Goal: Ask a question

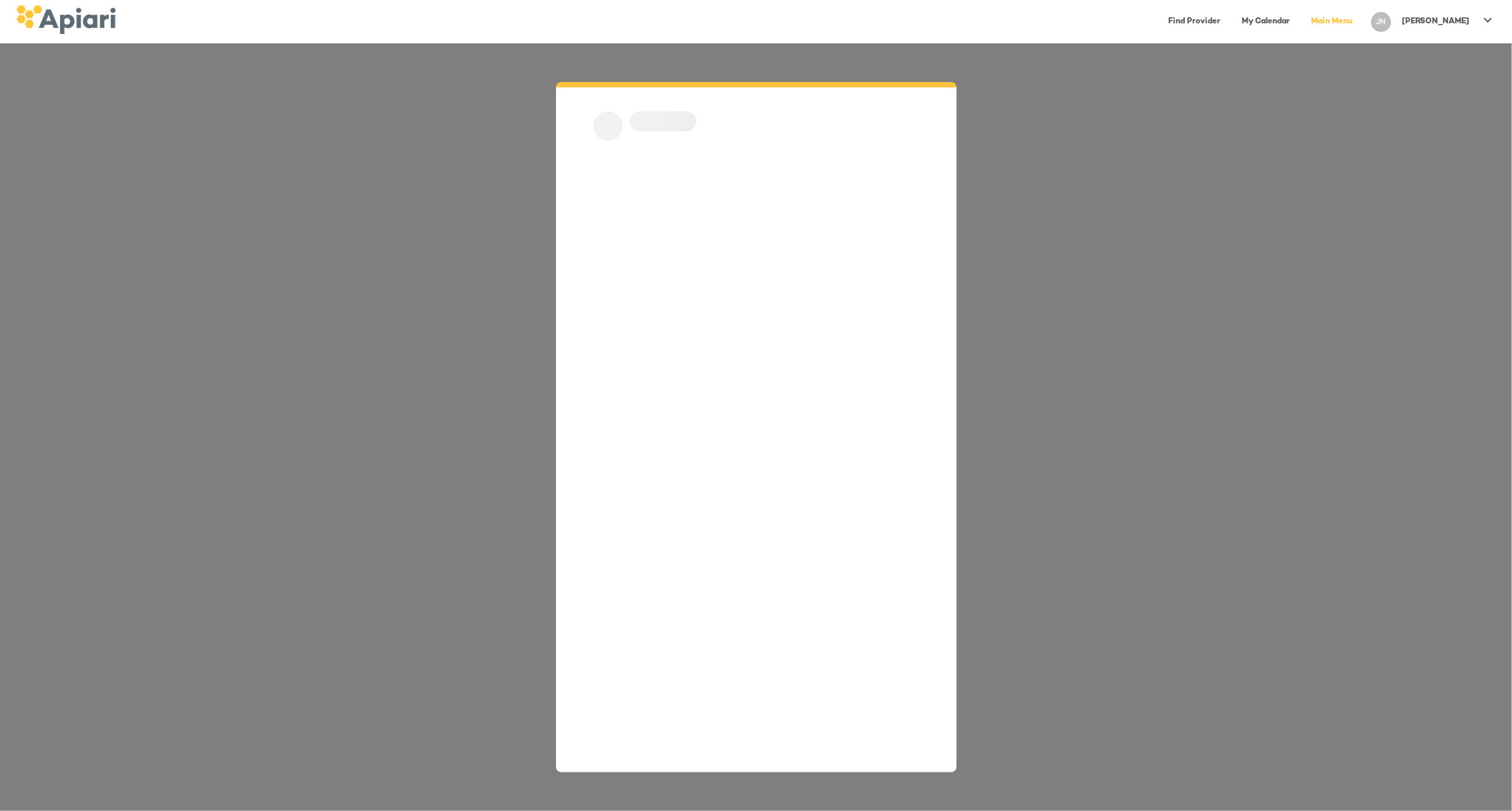
click at [1480, 27] on icon at bounding box center [1488, 20] width 16 height 16
click at [1472, 55] on p "Log Out" at bounding box center [1459, 52] width 44 height 16
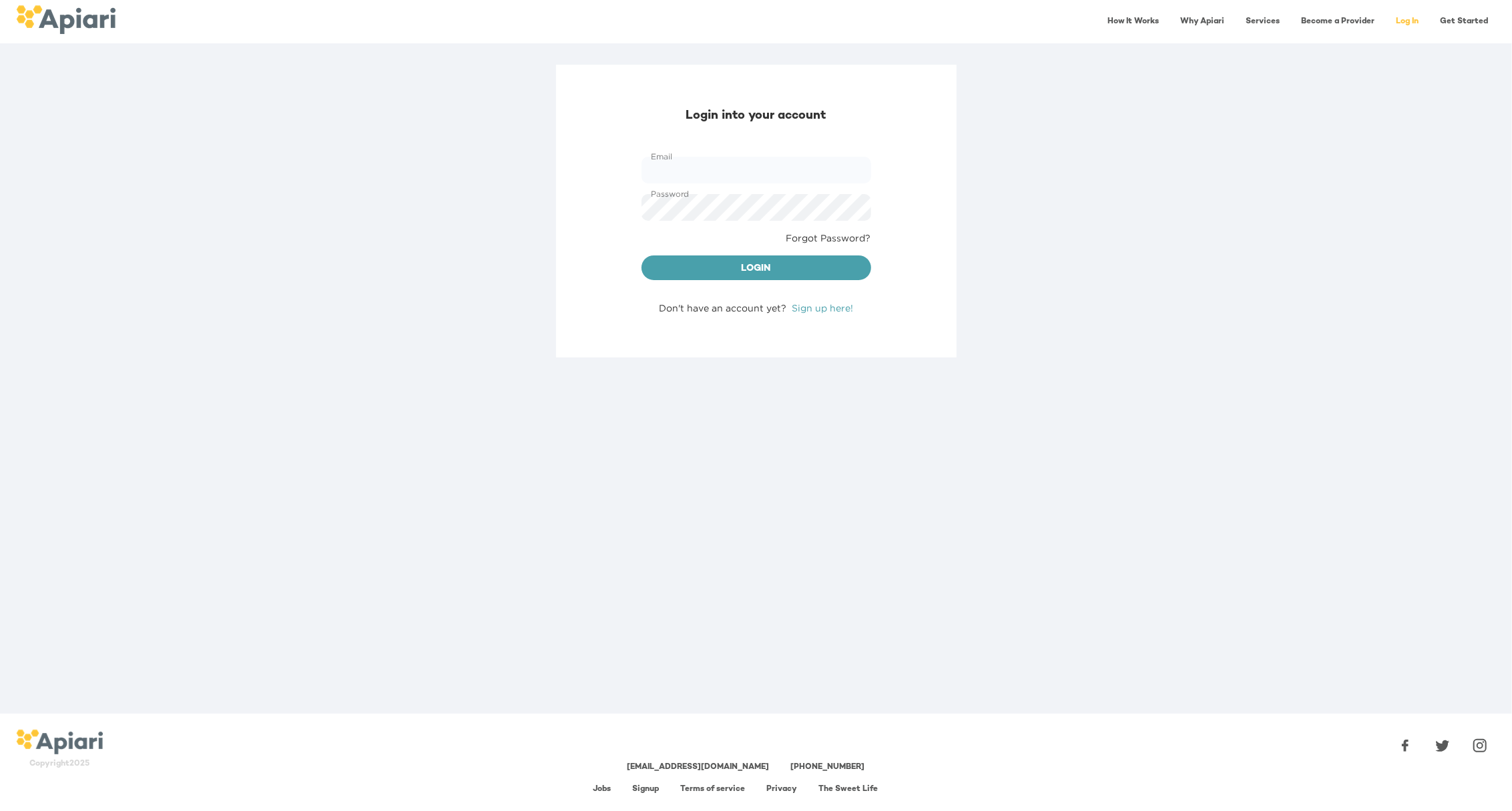
type input "**********"
click at [812, 258] on button "Login" at bounding box center [756, 268] width 230 height 25
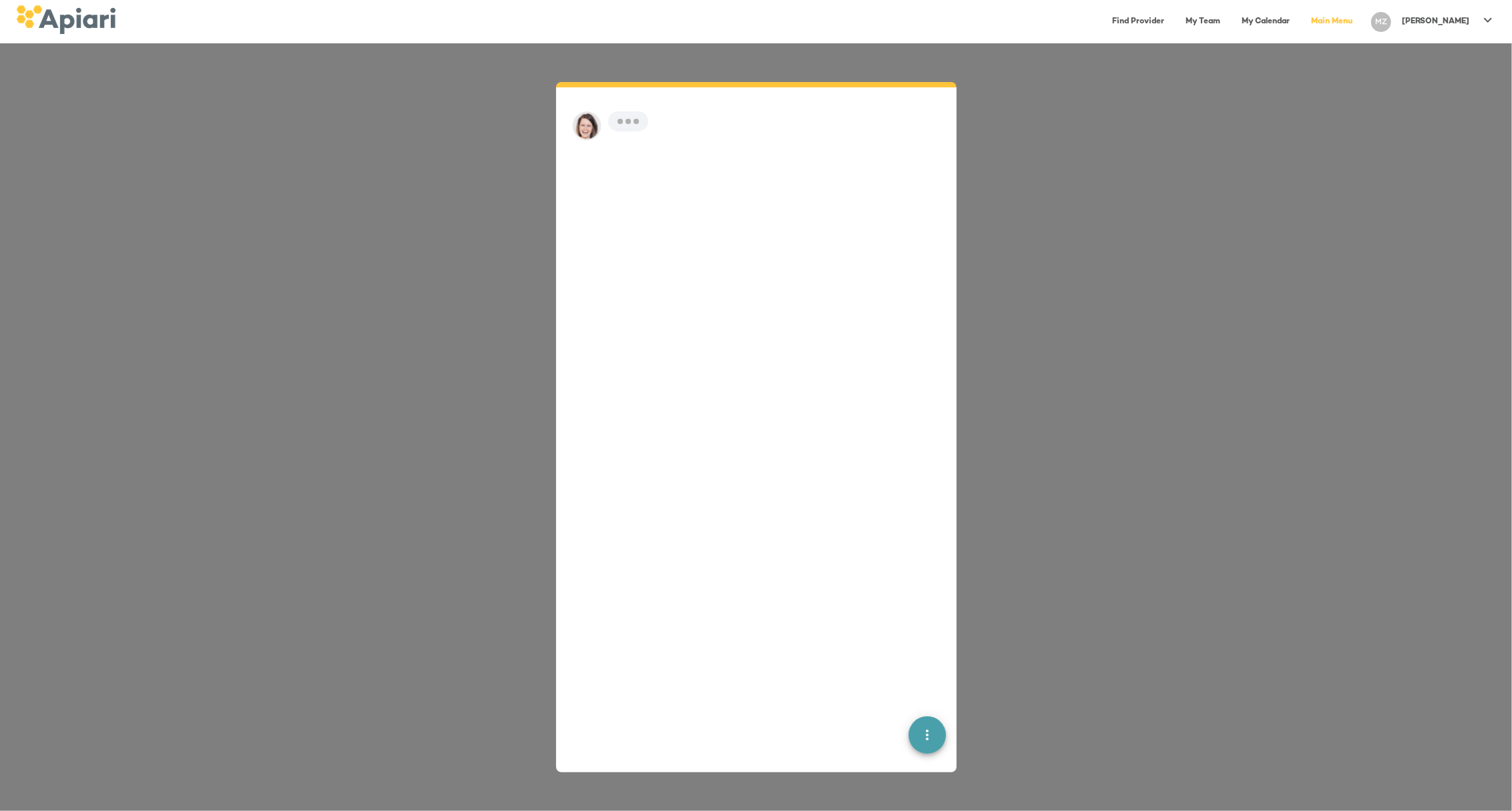
scroll to position [19, 0]
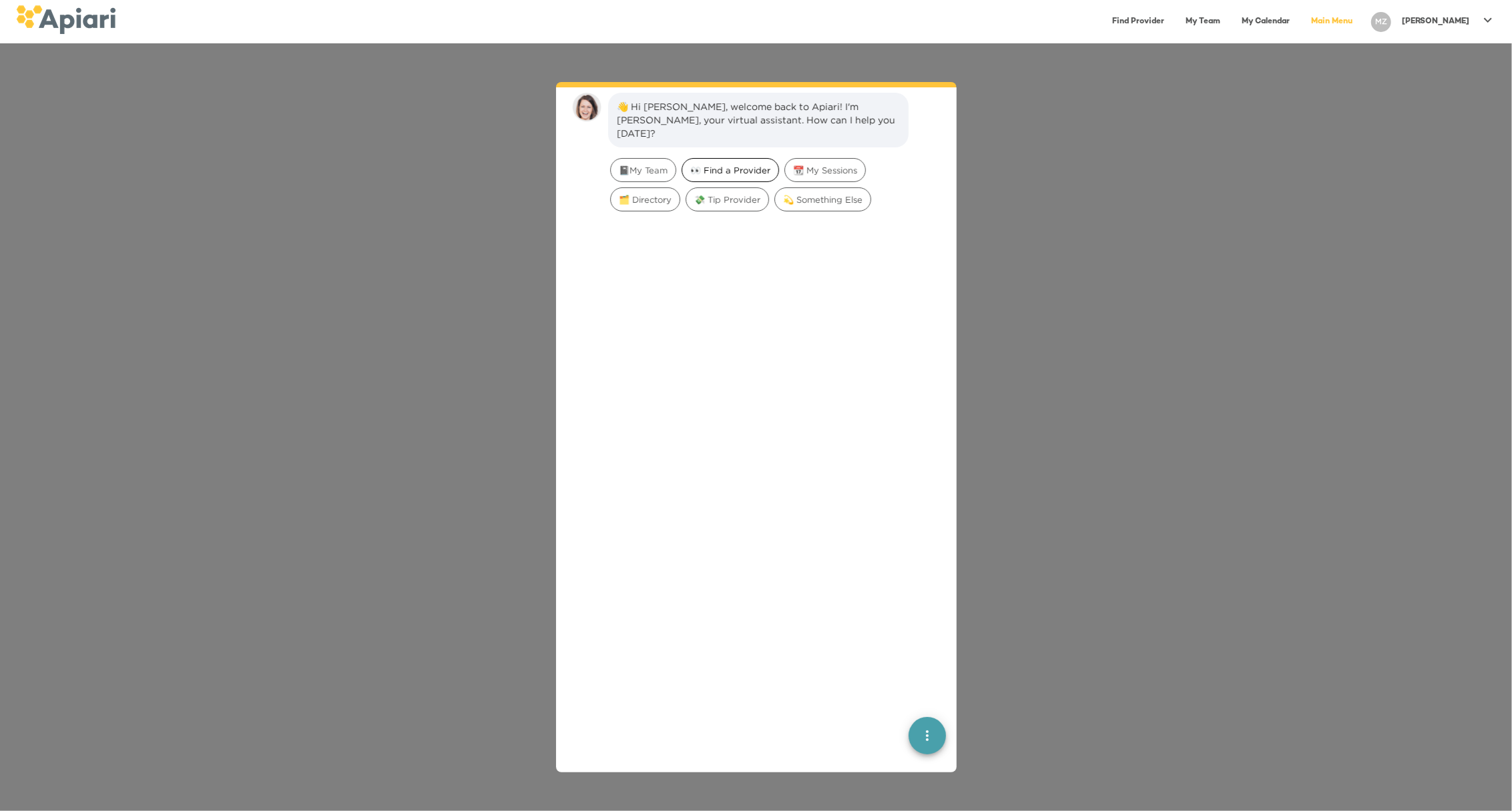
click at [749, 164] on span "👀 Find a Provider" at bounding box center [730, 170] width 96 height 13
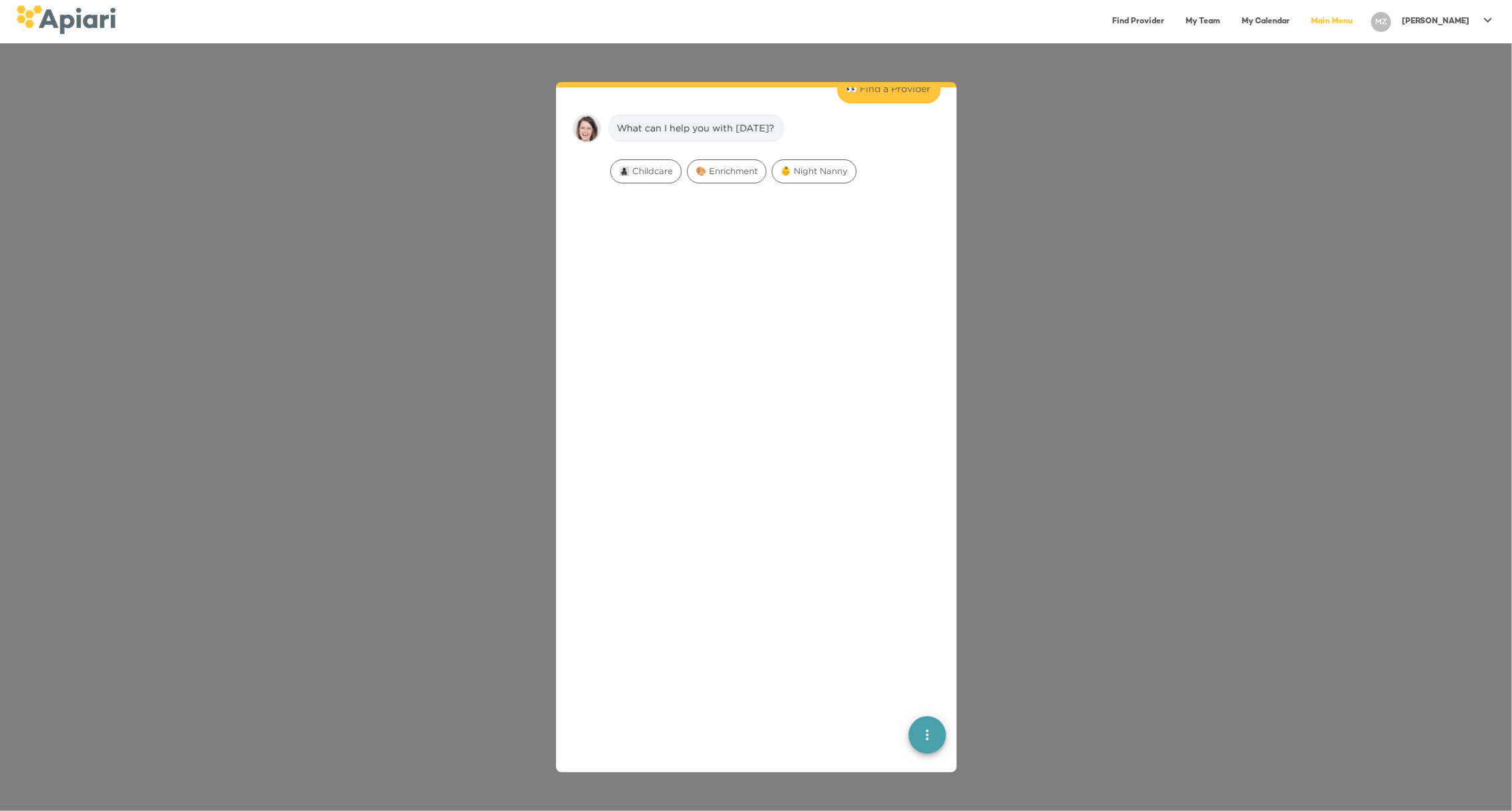
scroll to position [110, 0]
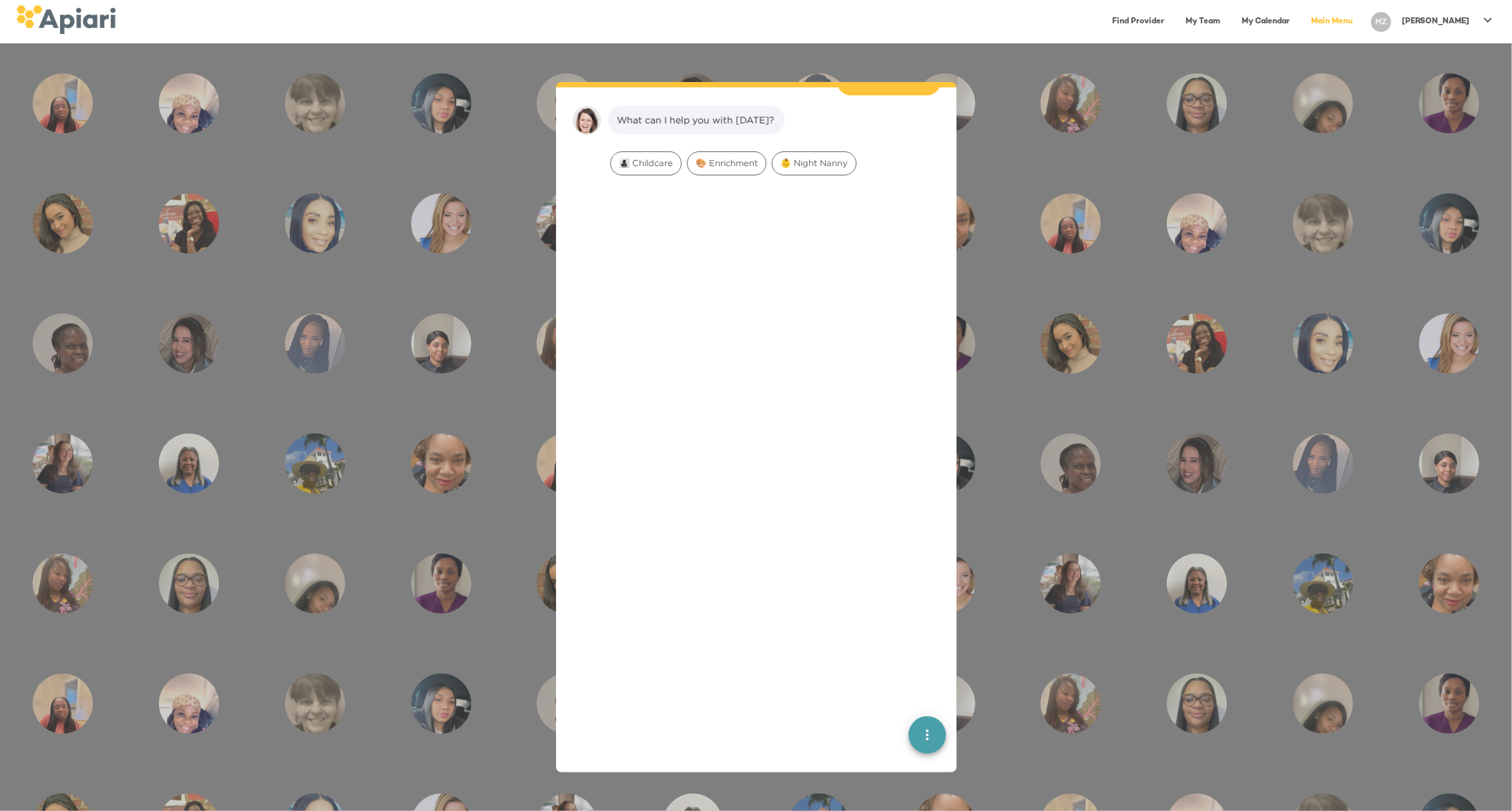
click at [1360, 21] on link "Main Menu" at bounding box center [1331, 21] width 57 height 27
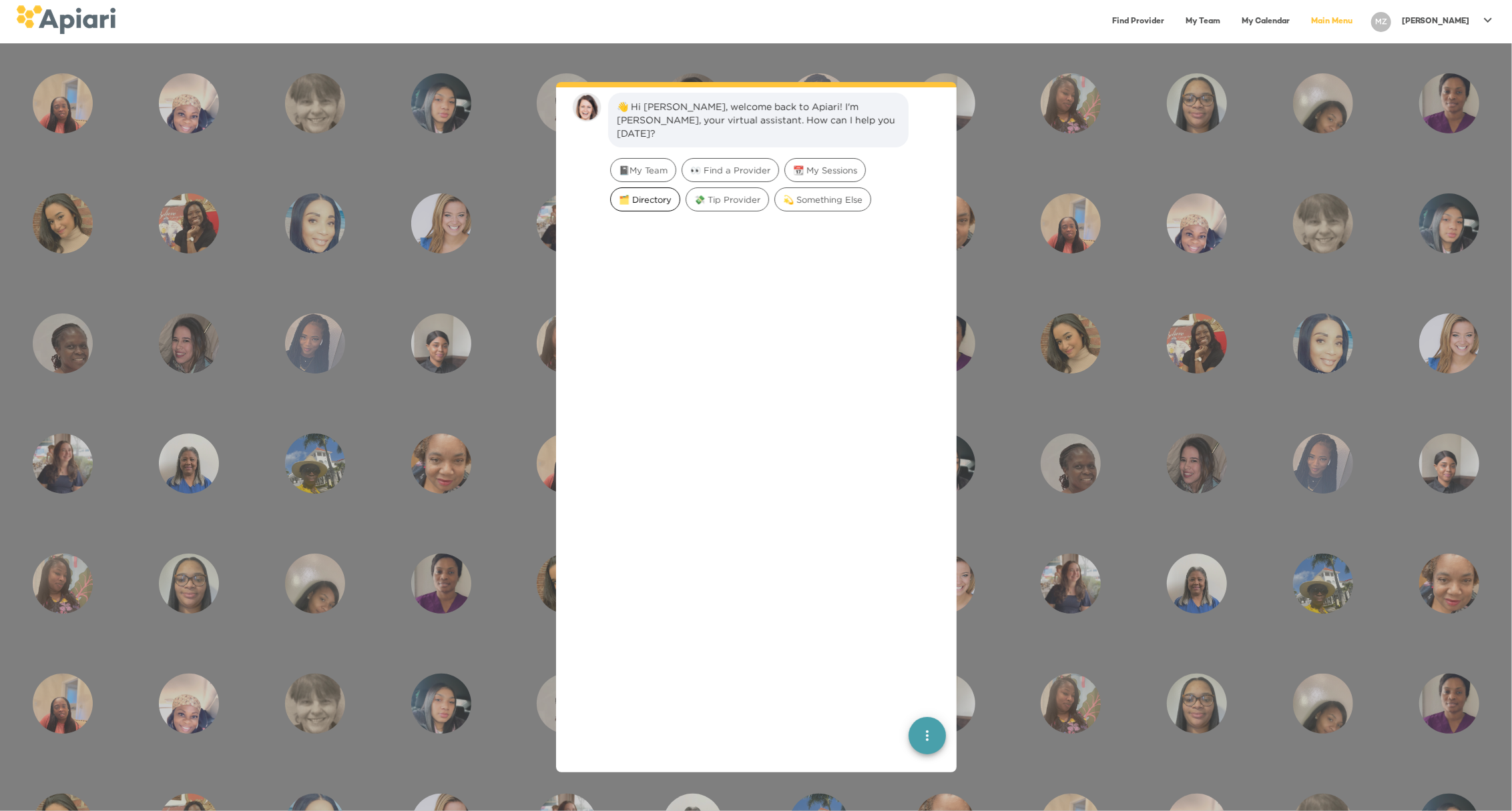
click at [657, 194] on div "🗂️ Directory" at bounding box center [645, 200] width 70 height 24
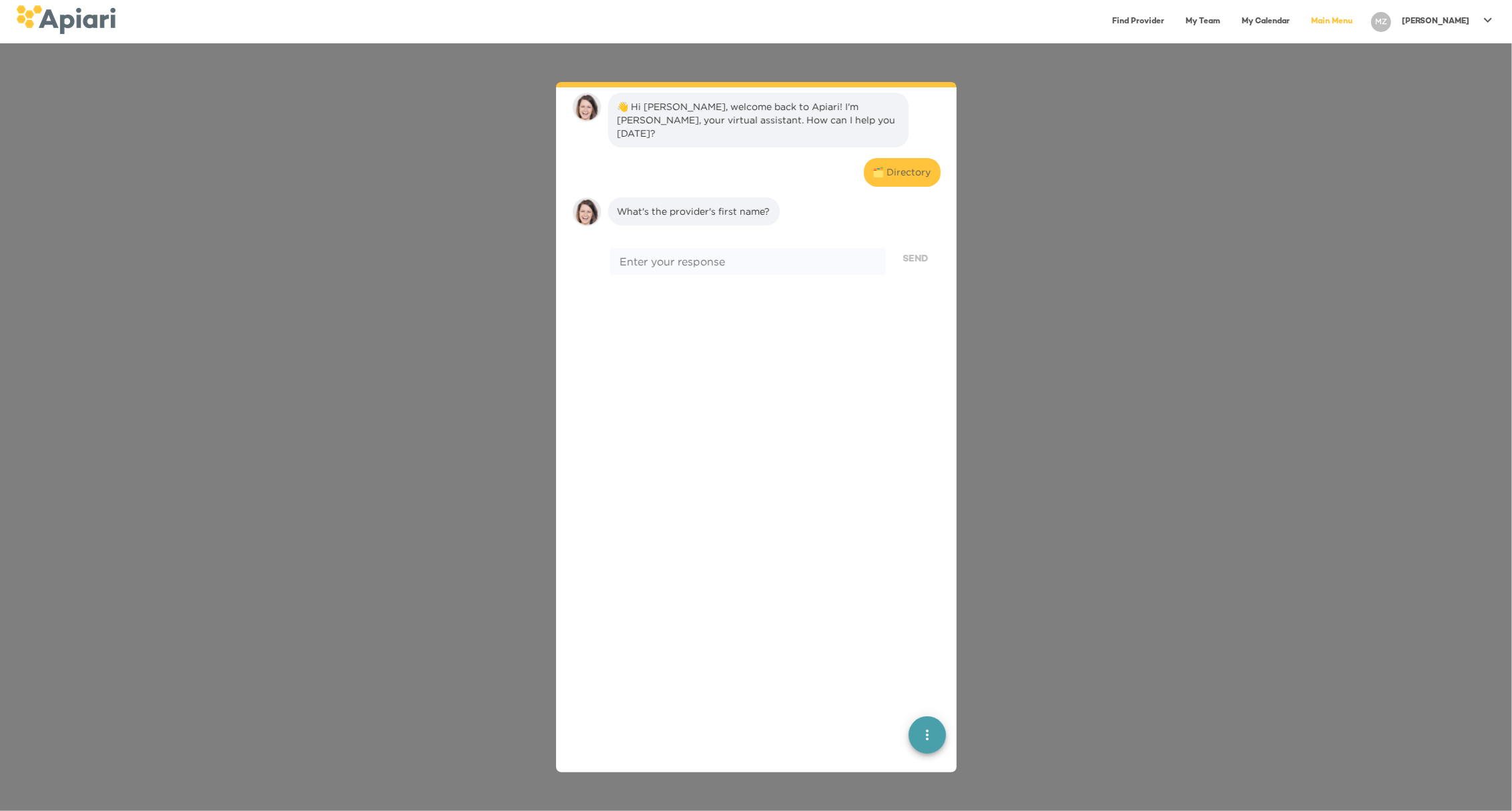
scroll to position [110, 0]
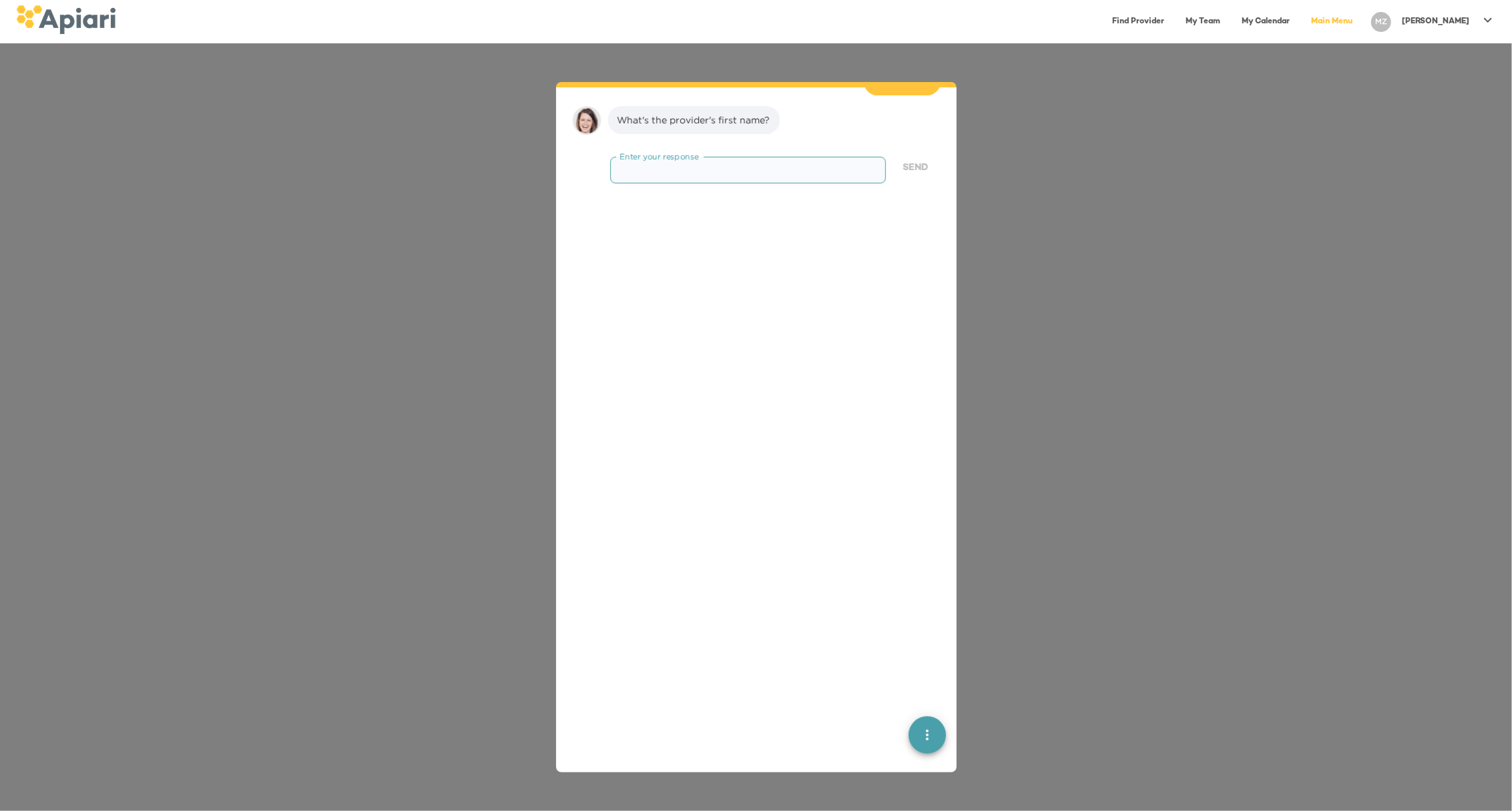
click at [662, 164] on textarea at bounding box center [748, 170] width 256 height 13
type textarea "******"
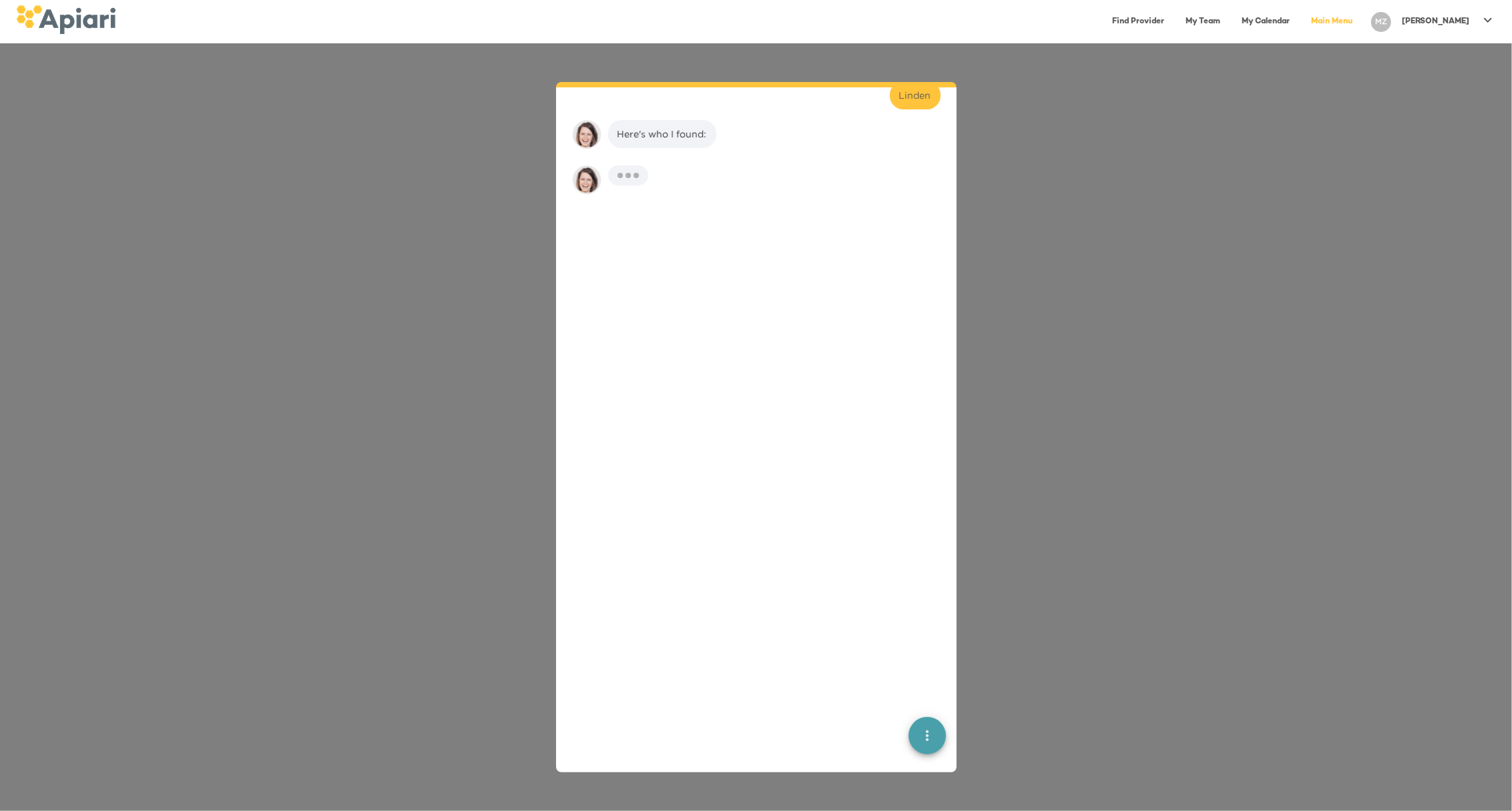
scroll to position [194, 0]
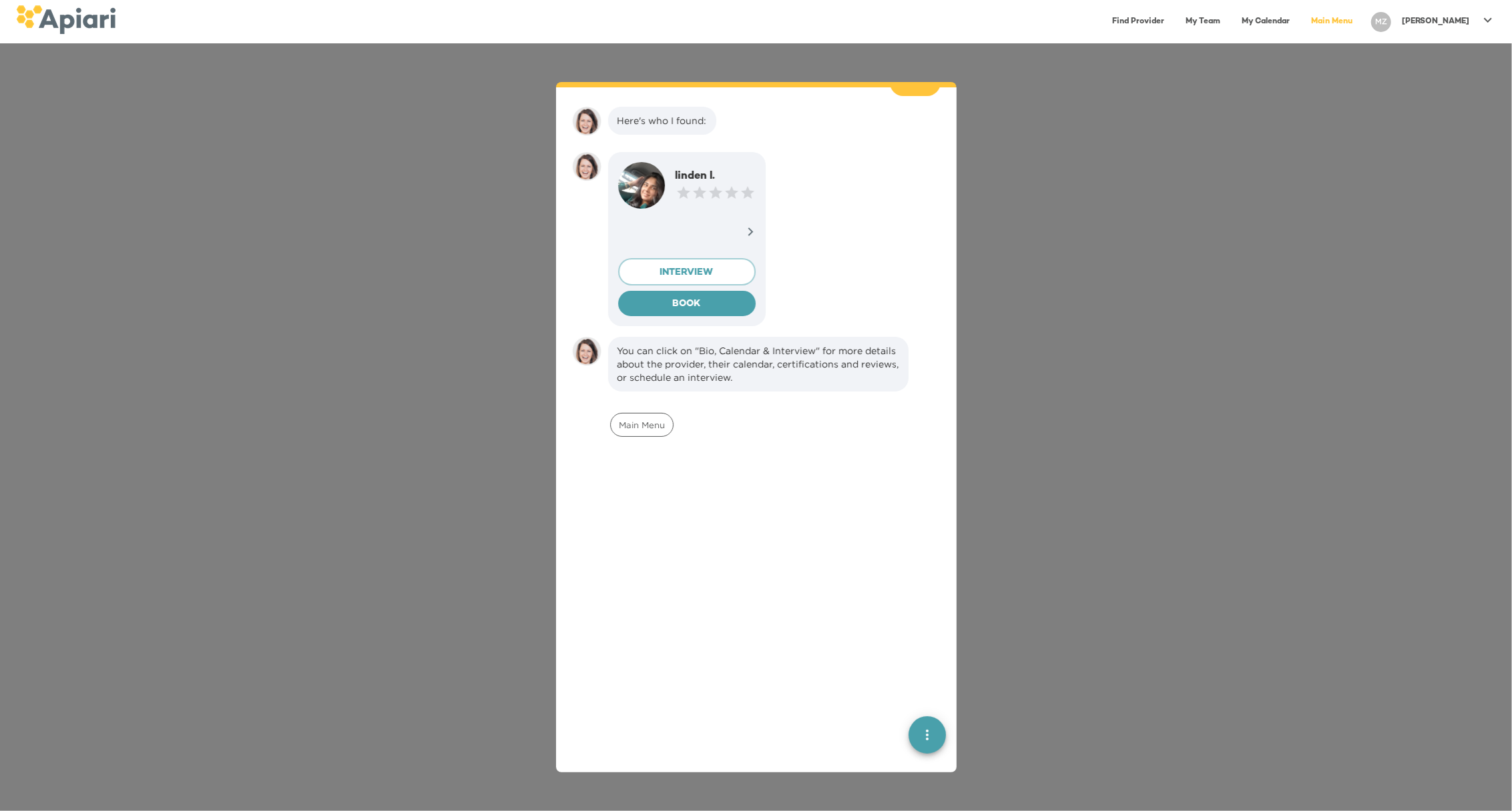
click at [1228, 23] on link "My Team" at bounding box center [1202, 21] width 51 height 27
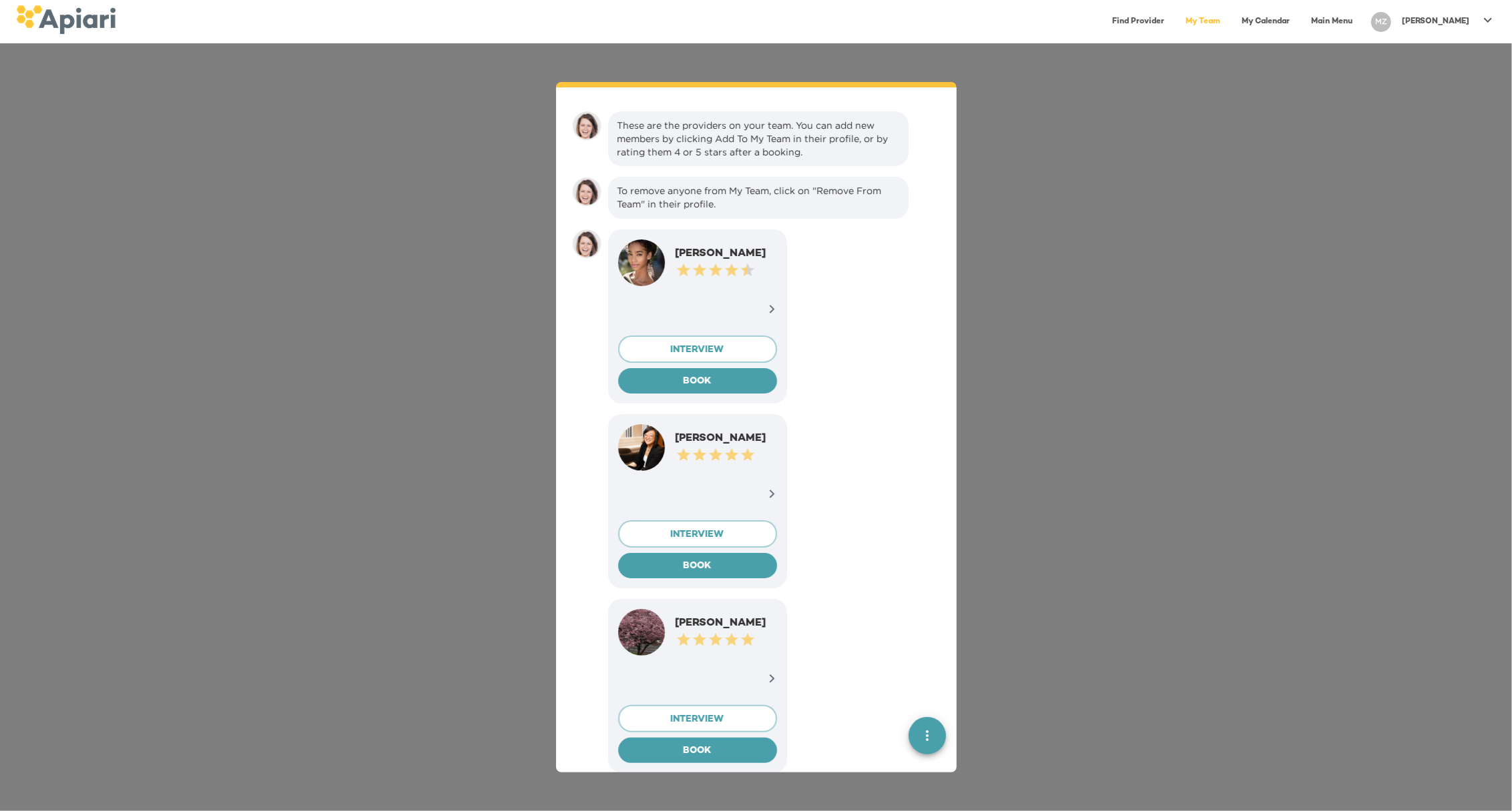
click at [1297, 25] on link "My Calendar" at bounding box center [1265, 21] width 64 height 27
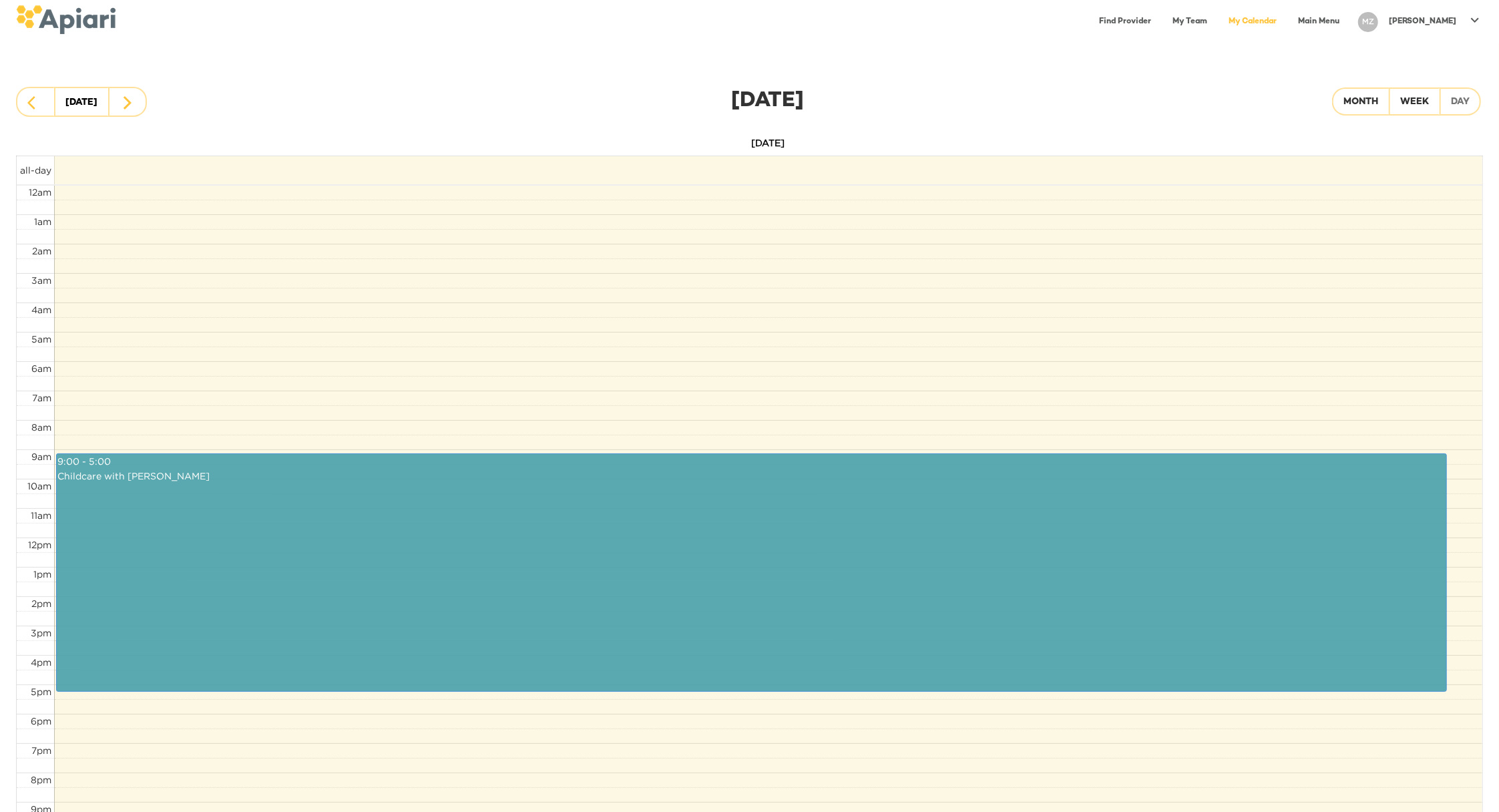
click at [1348, 20] on link "Main Menu" at bounding box center [1318, 21] width 57 height 27
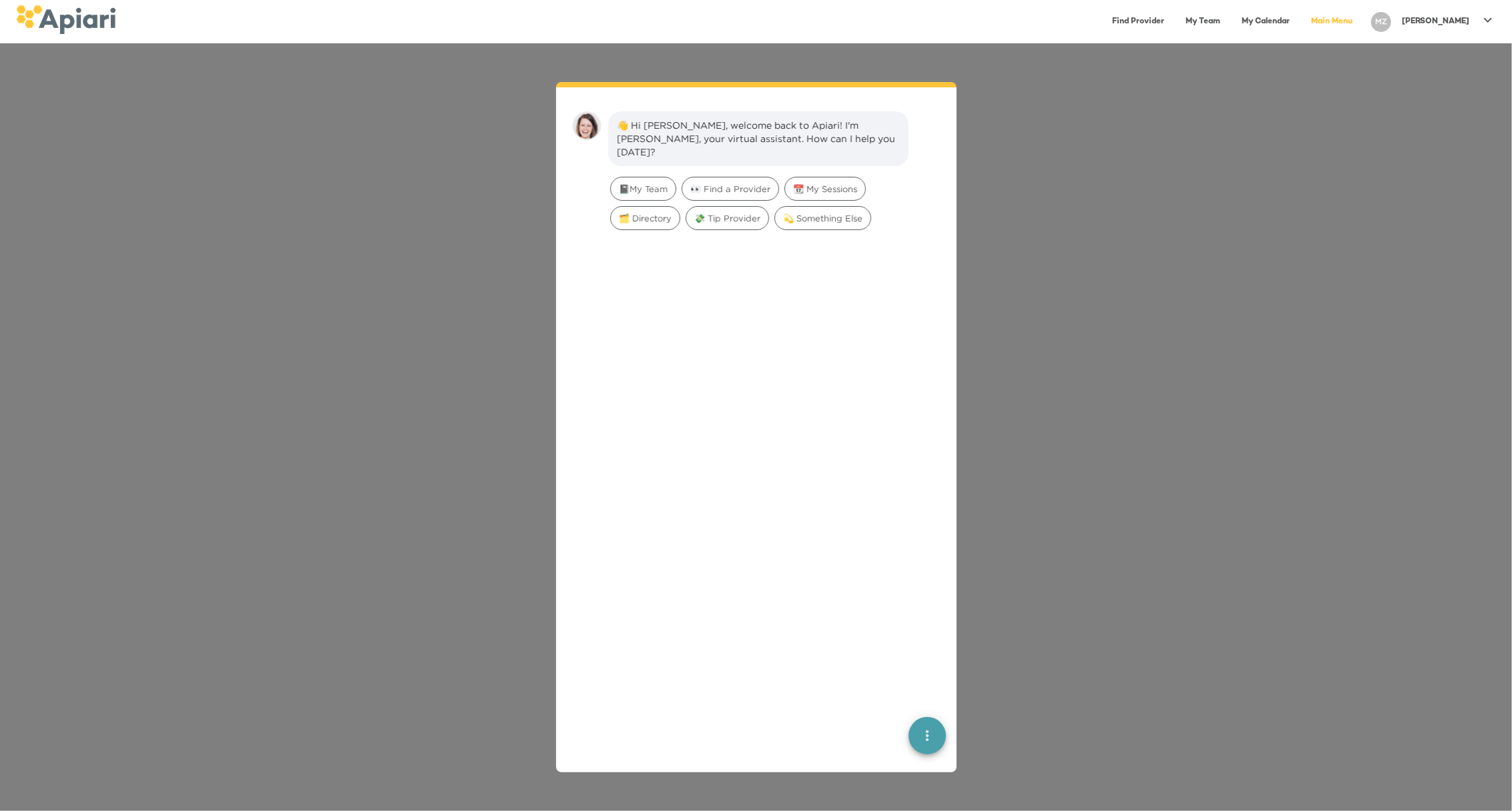
scroll to position [19, 0]
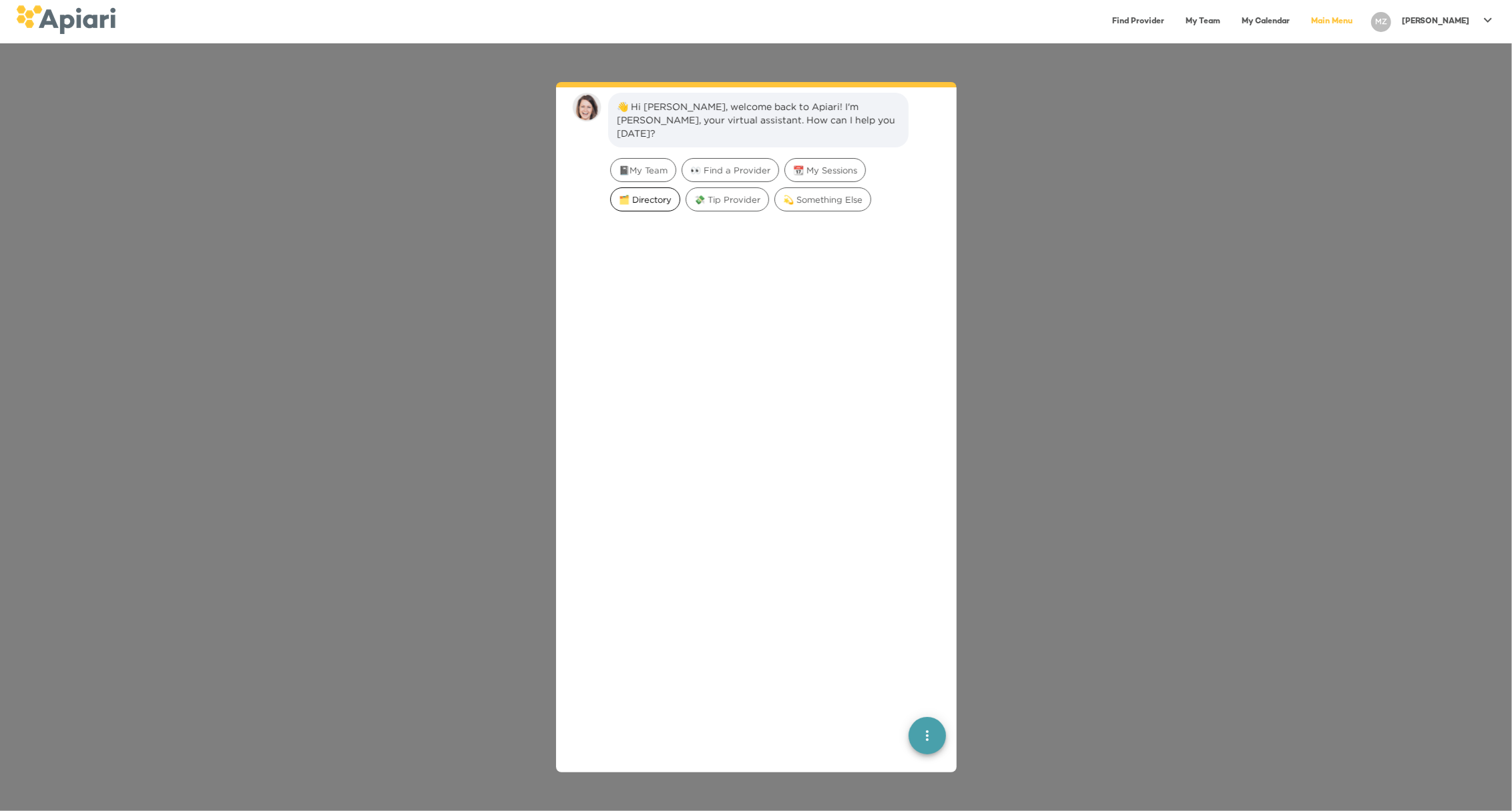
click at [649, 194] on span "🗂️ Directory" at bounding box center [645, 200] width 69 height 13
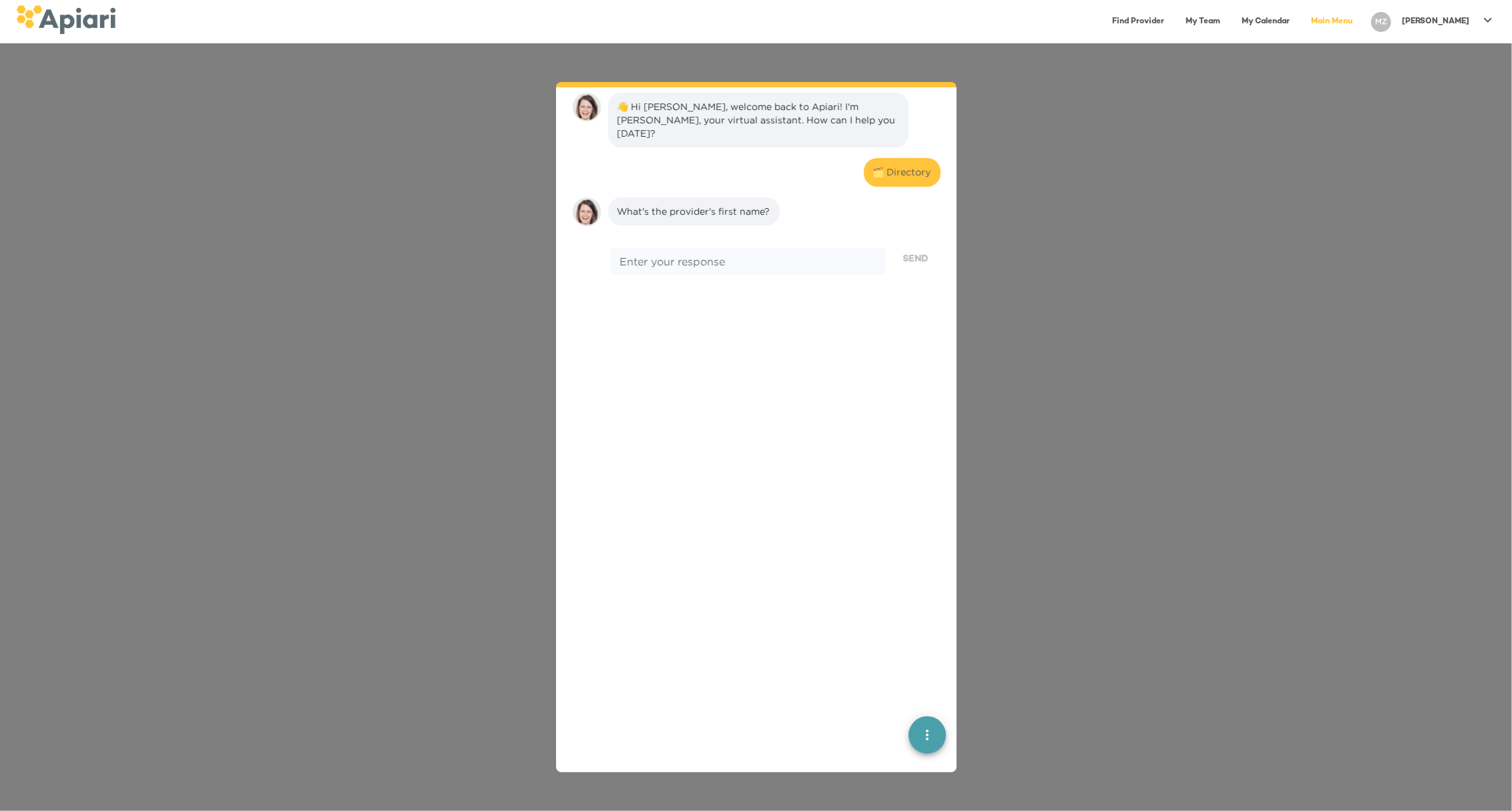
scroll to position [110, 0]
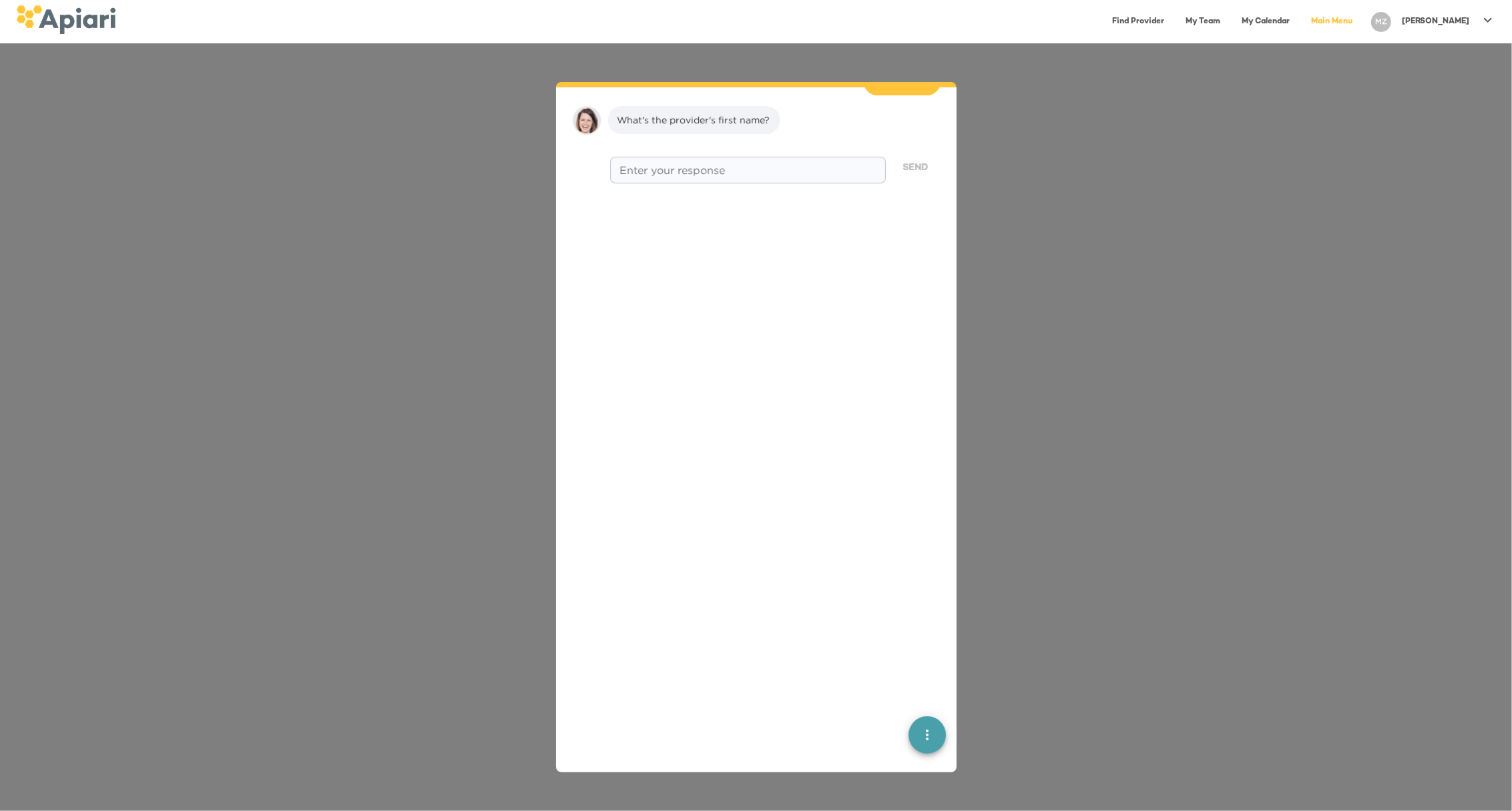
click at [652, 164] on textarea at bounding box center [748, 170] width 256 height 13
type textarea "*******"
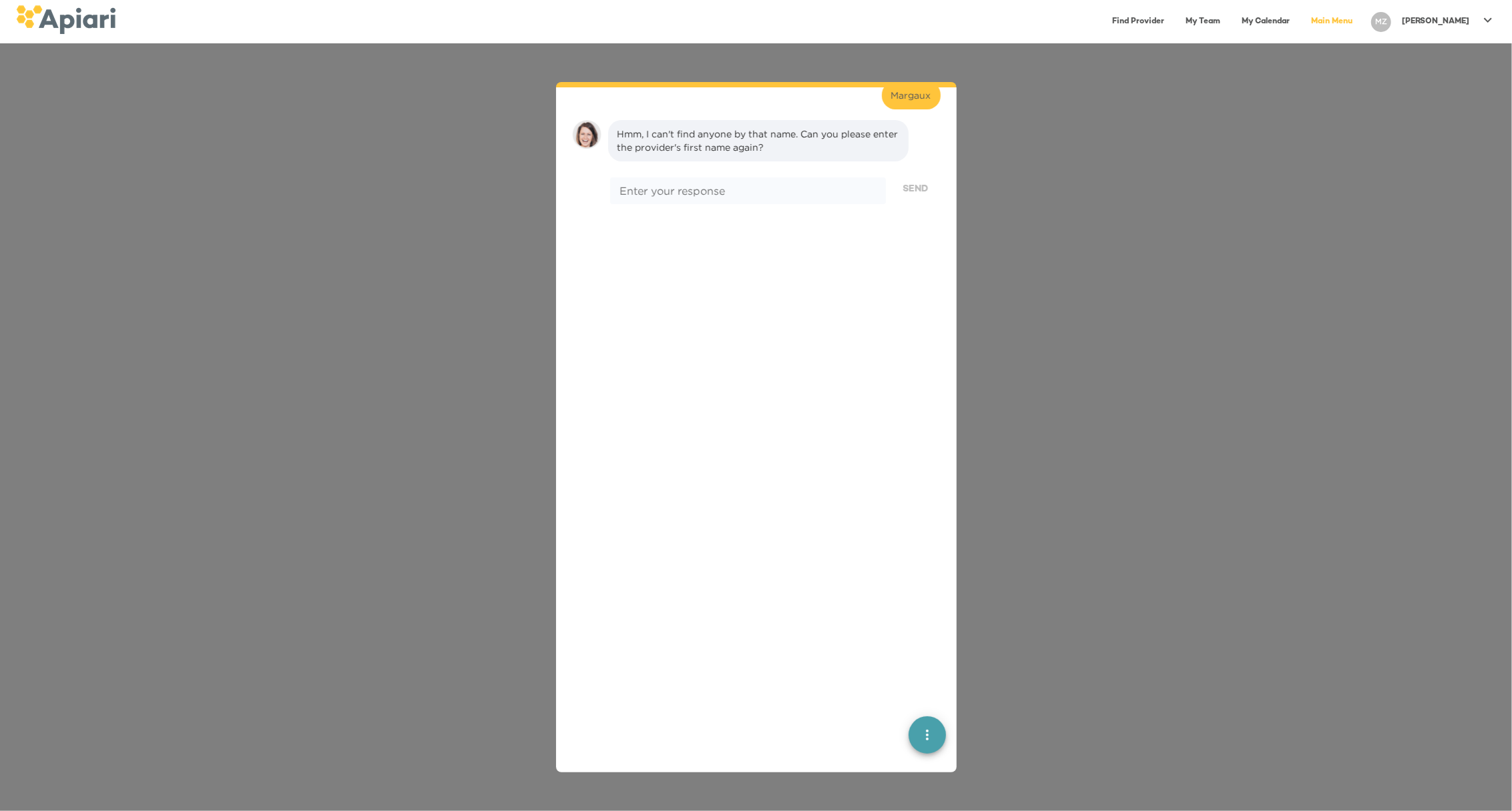
scroll to position [194, 0]
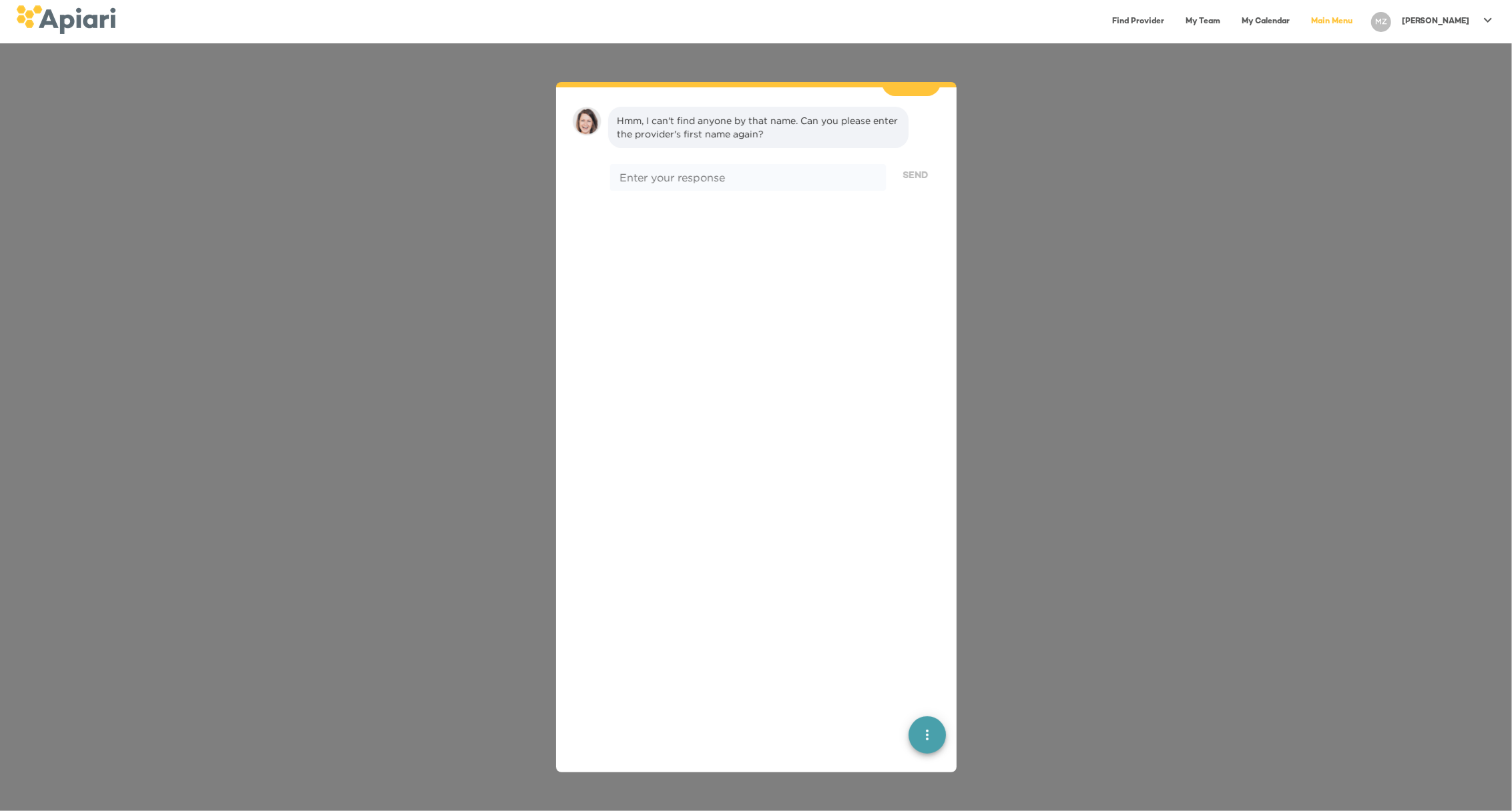
click at [1297, 25] on link "My Calendar" at bounding box center [1265, 21] width 64 height 27
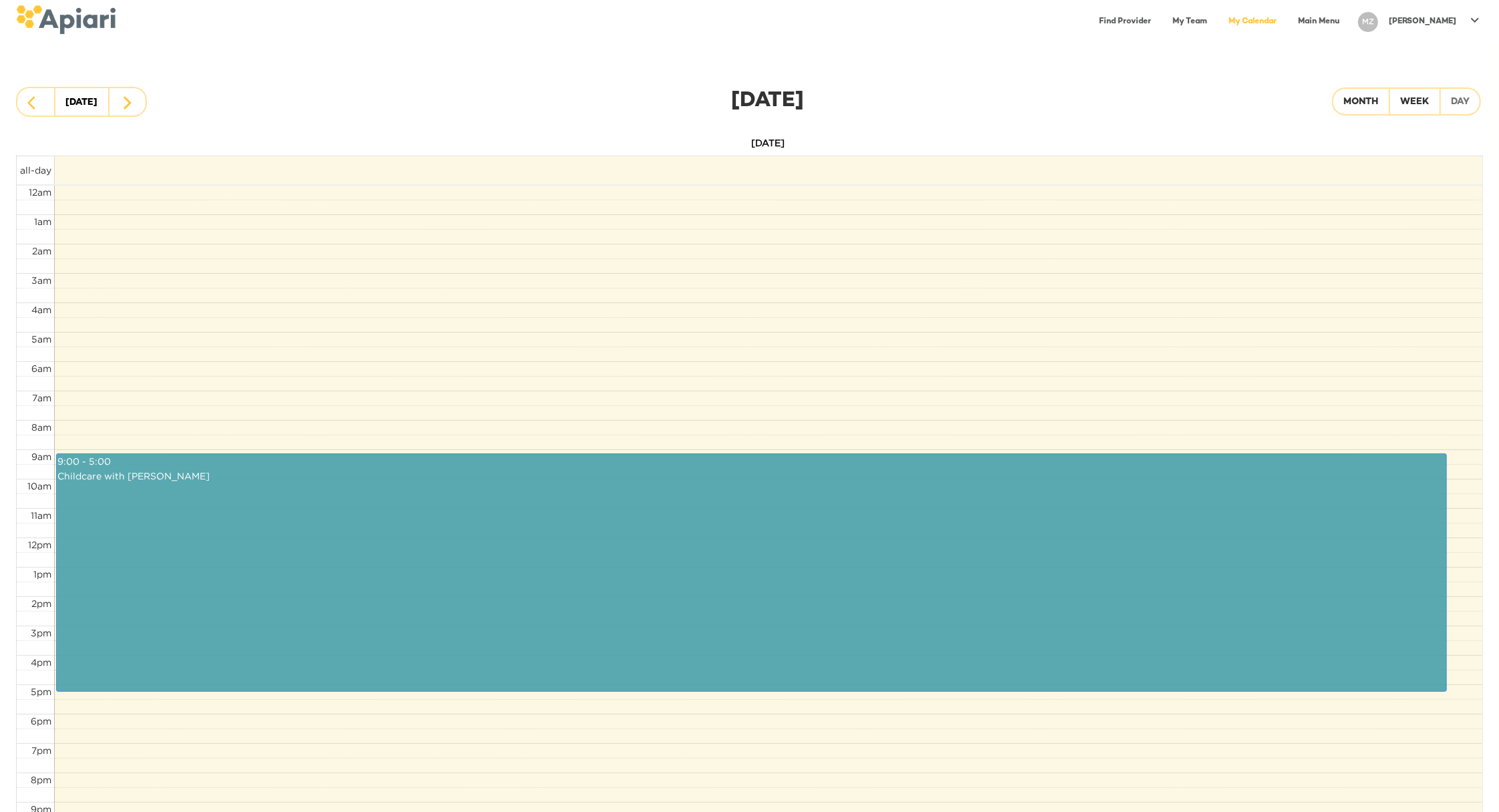
click at [1348, 20] on link "Main Menu" at bounding box center [1318, 21] width 57 height 27
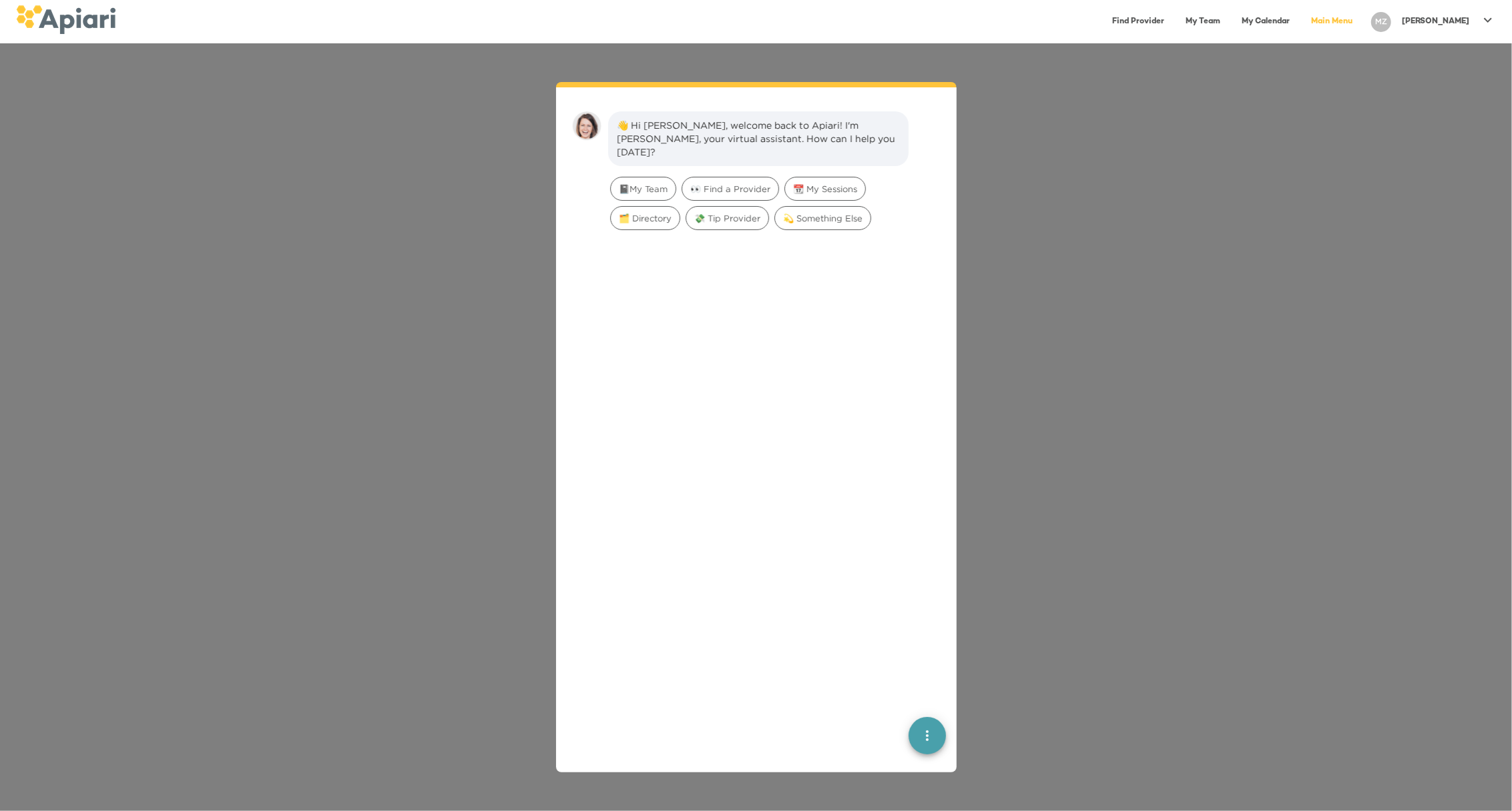
scroll to position [19, 0]
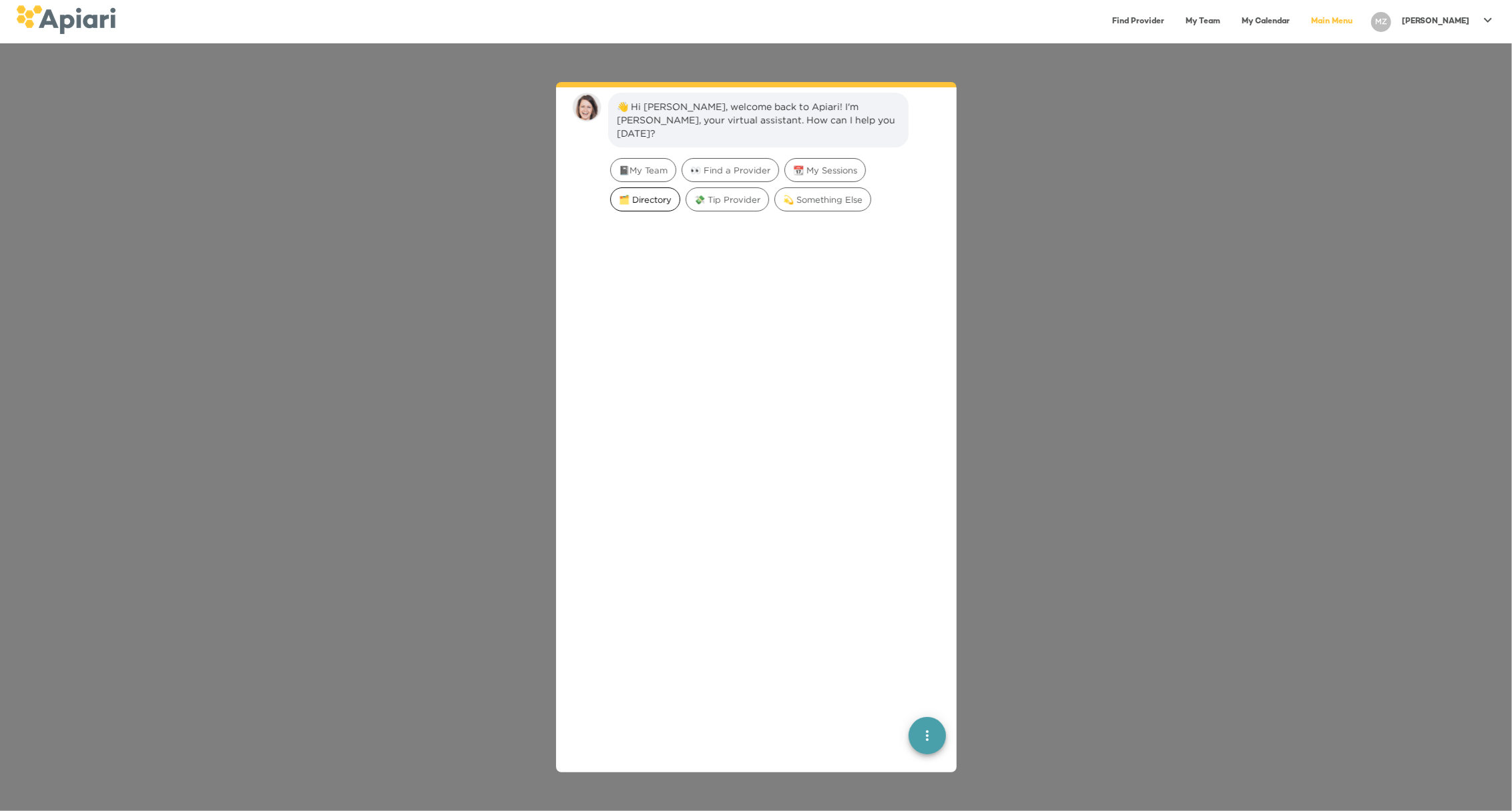
click at [639, 194] on span "🗂️ Directory" at bounding box center [645, 200] width 69 height 13
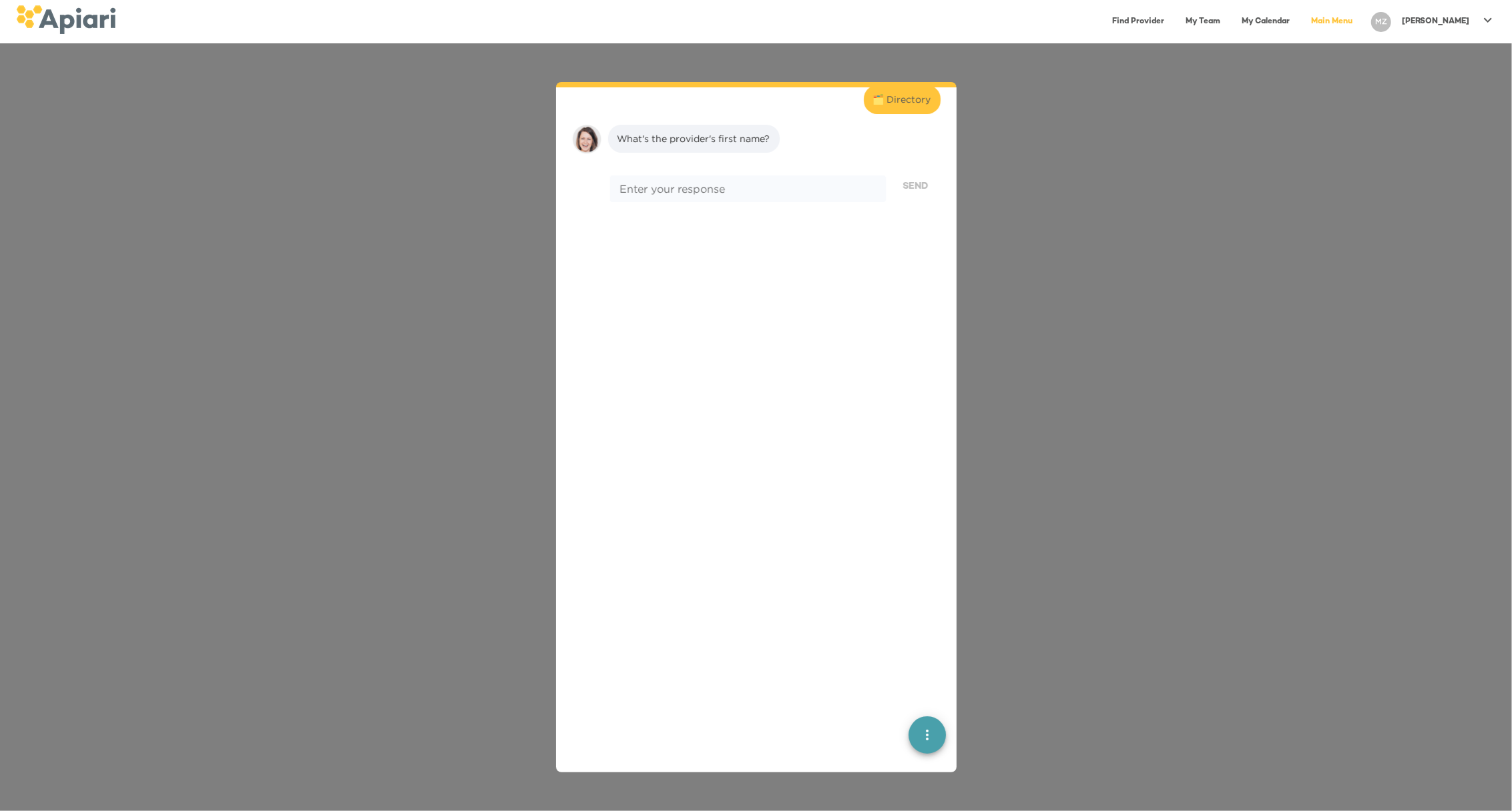
scroll to position [110, 0]
click at [650, 164] on textarea at bounding box center [748, 170] width 256 height 13
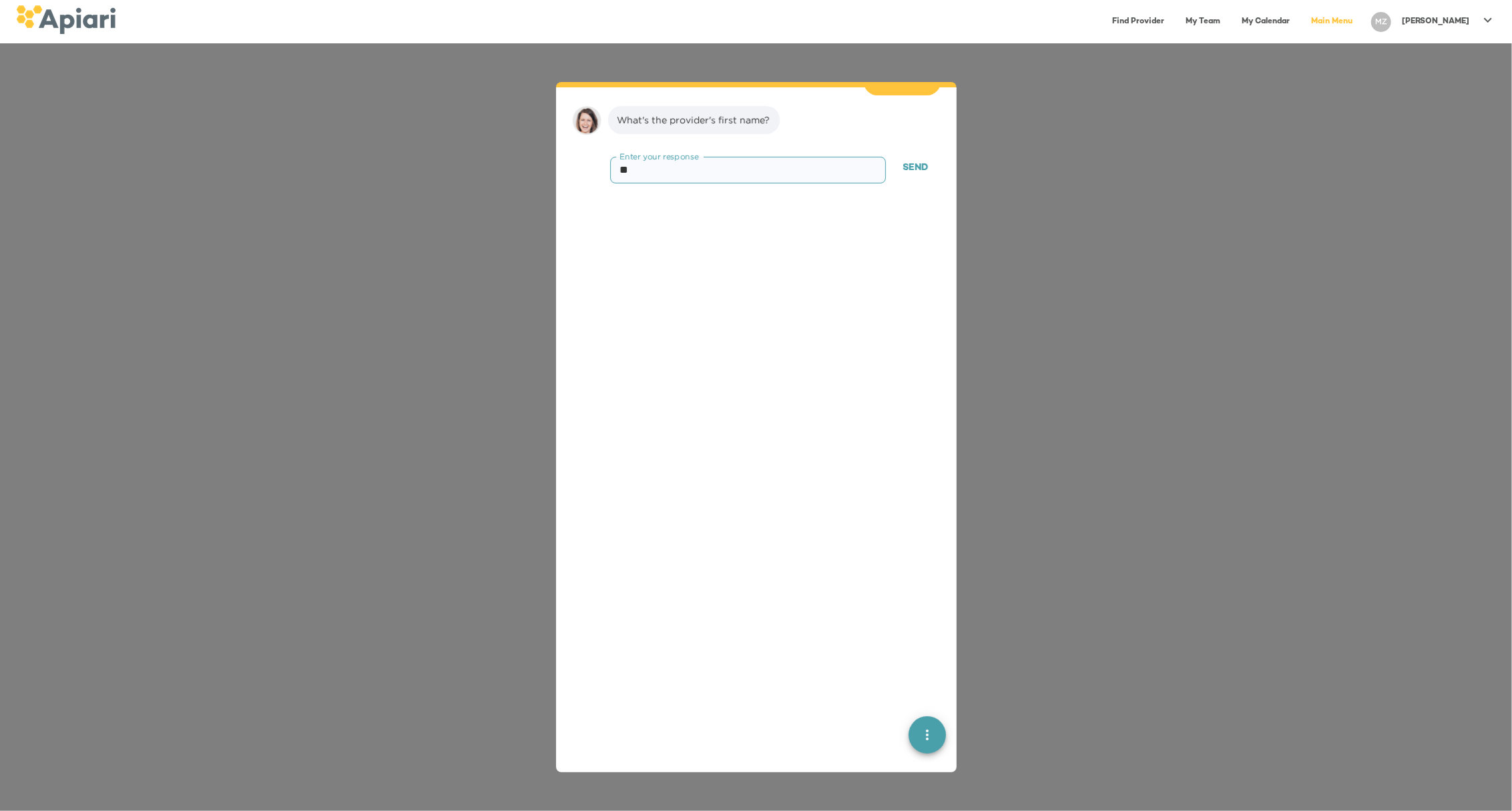
type textarea "*"
paste textarea "******"
type textarea "****"
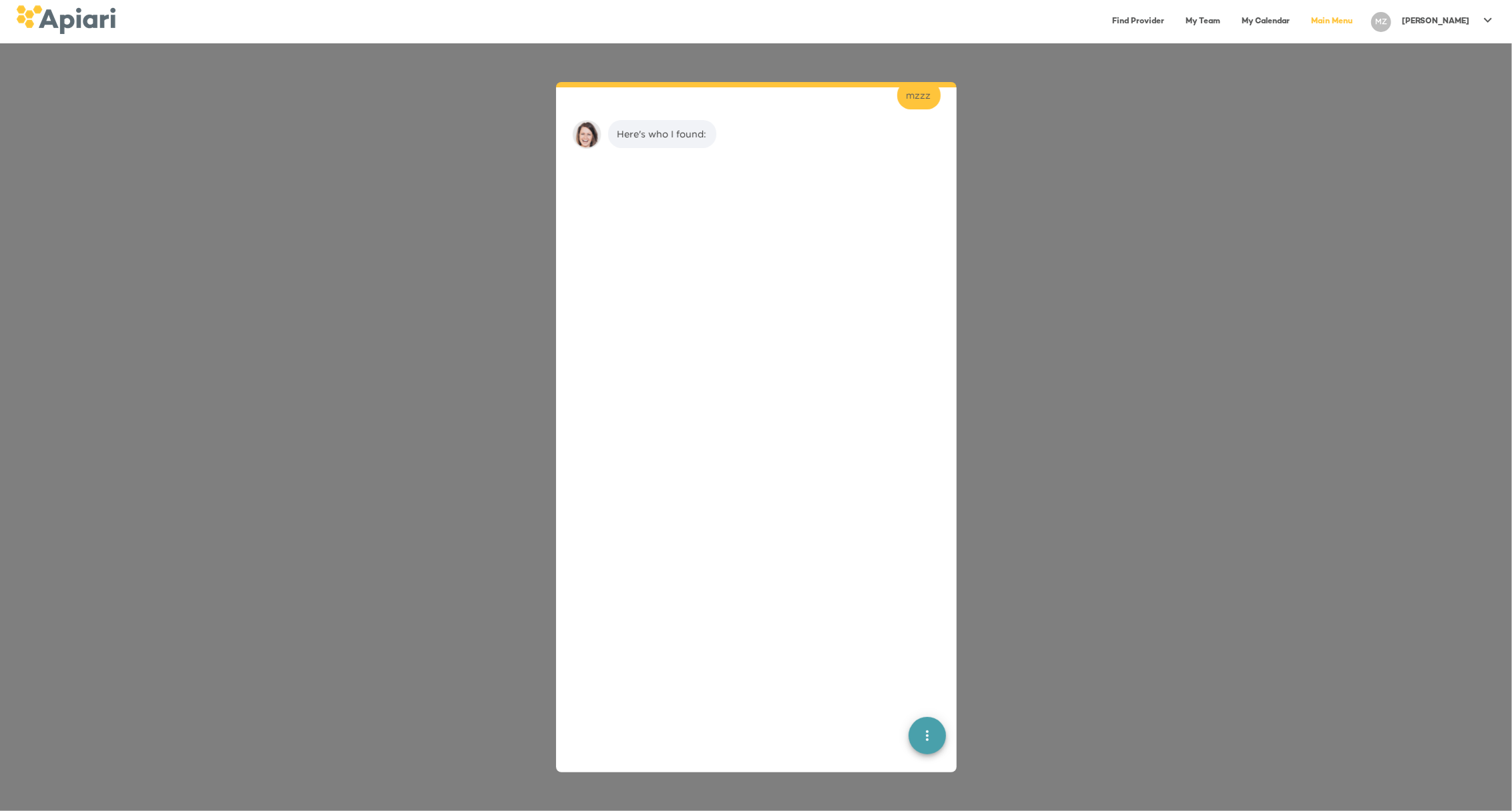
scroll to position [194, 0]
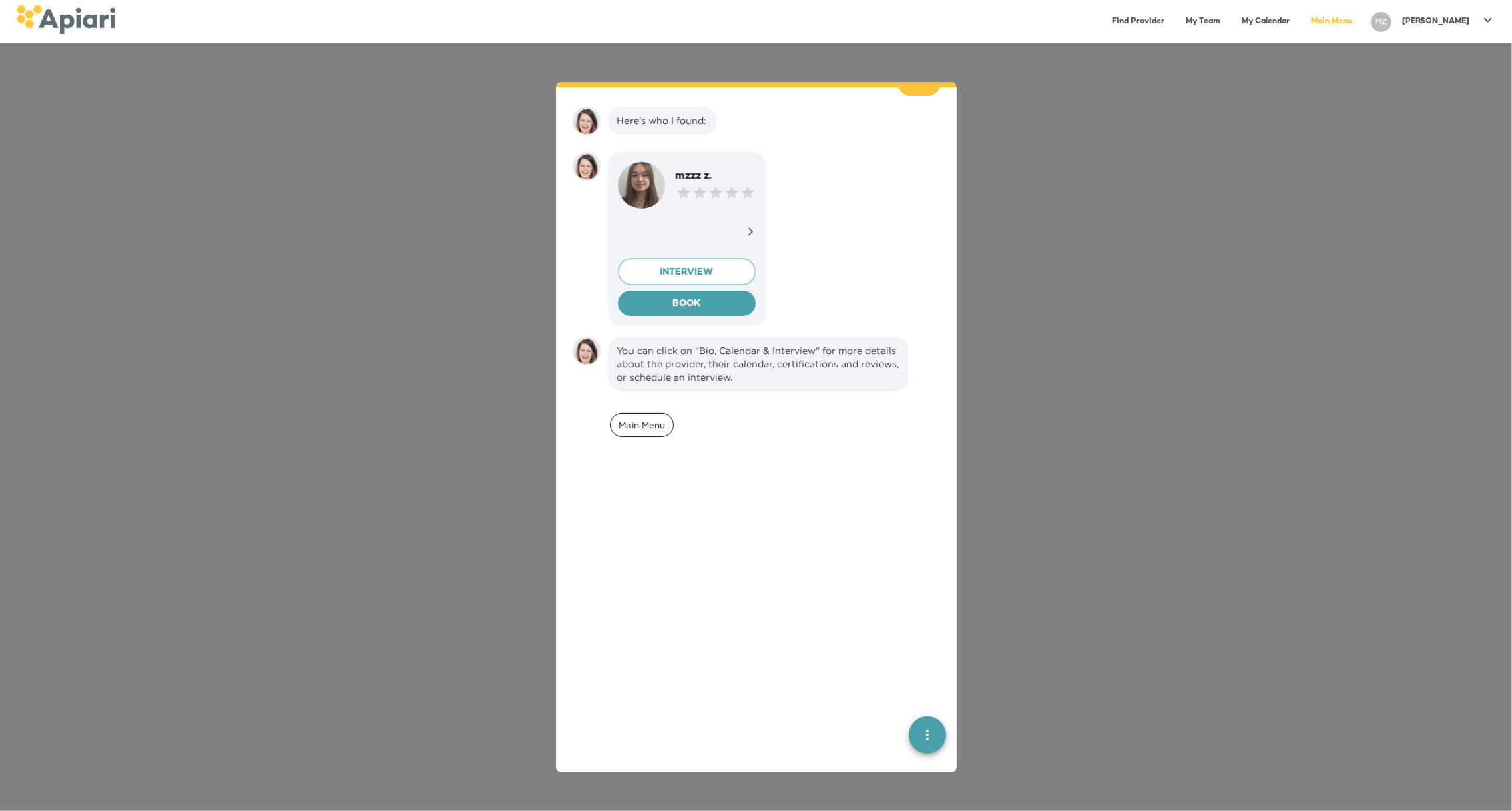
click at [642, 418] on span "Main Menu" at bounding box center [642, 424] width 62 height 13
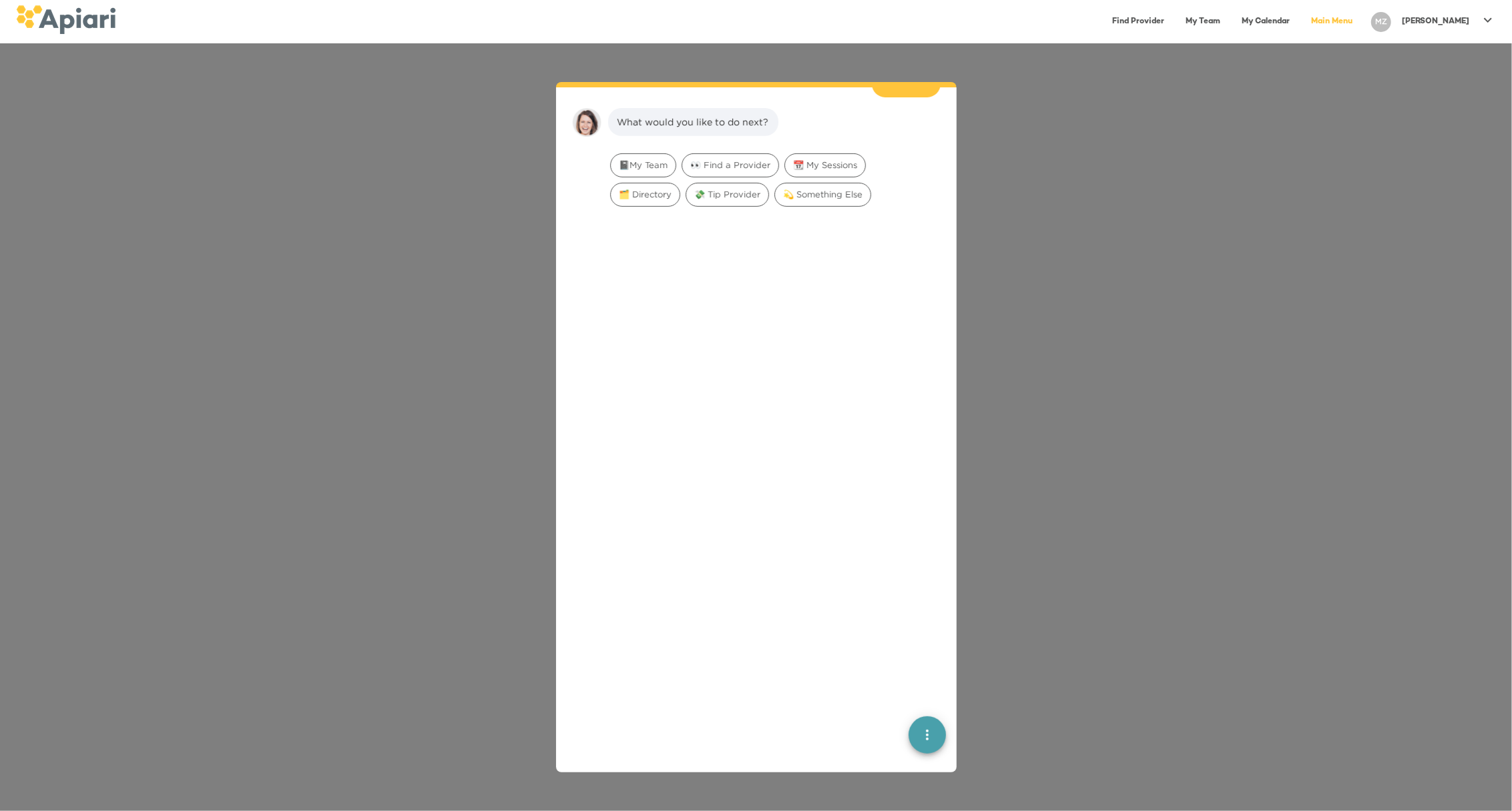
scroll to position [539, 0]
click at [636, 185] on div "🗂️ Directory" at bounding box center [645, 194] width 70 height 24
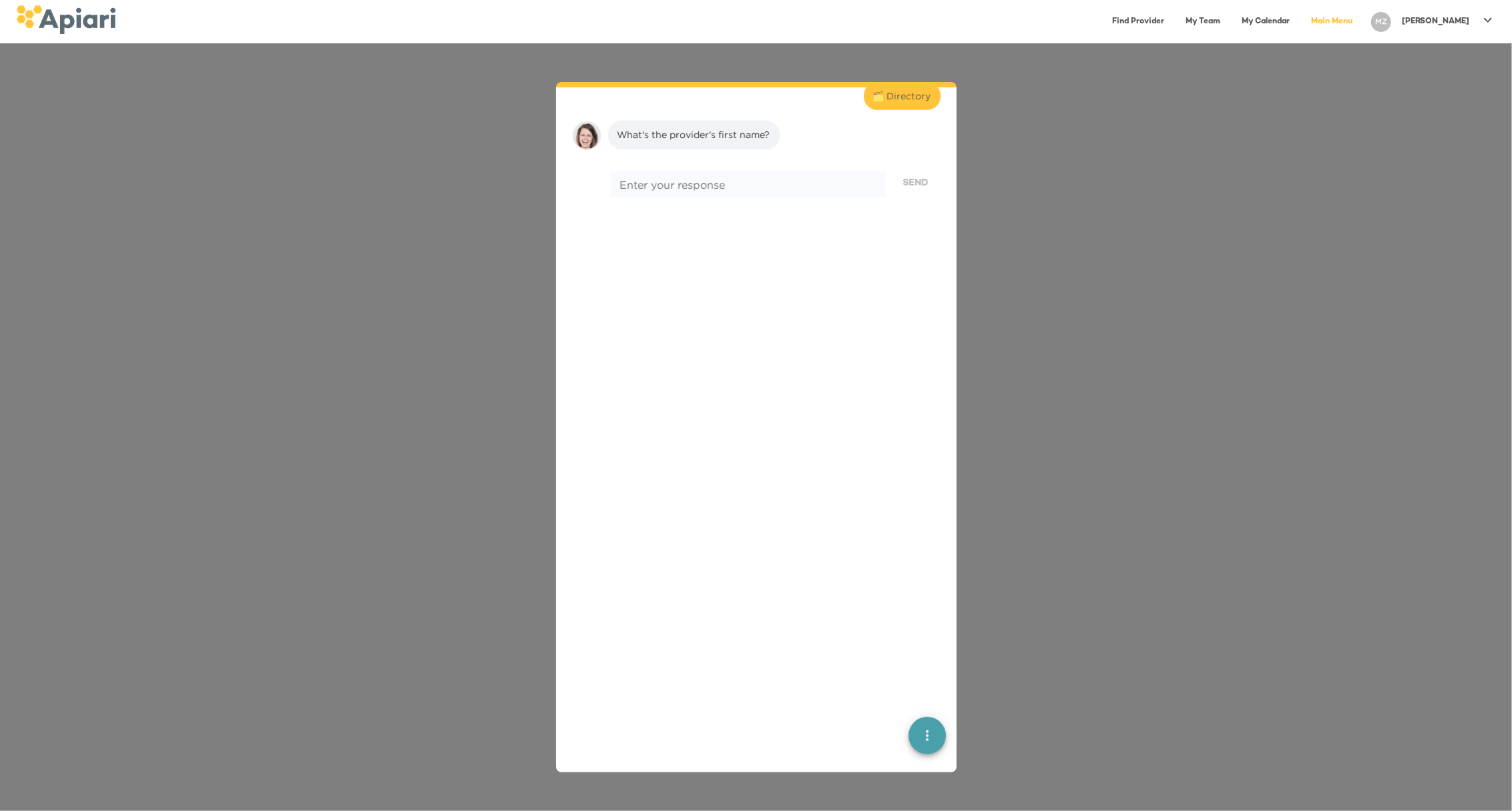
scroll to position [622, 0]
click at [655, 163] on div "* Enter your response" at bounding box center [747, 171] width 275 height 27
type textarea "****"
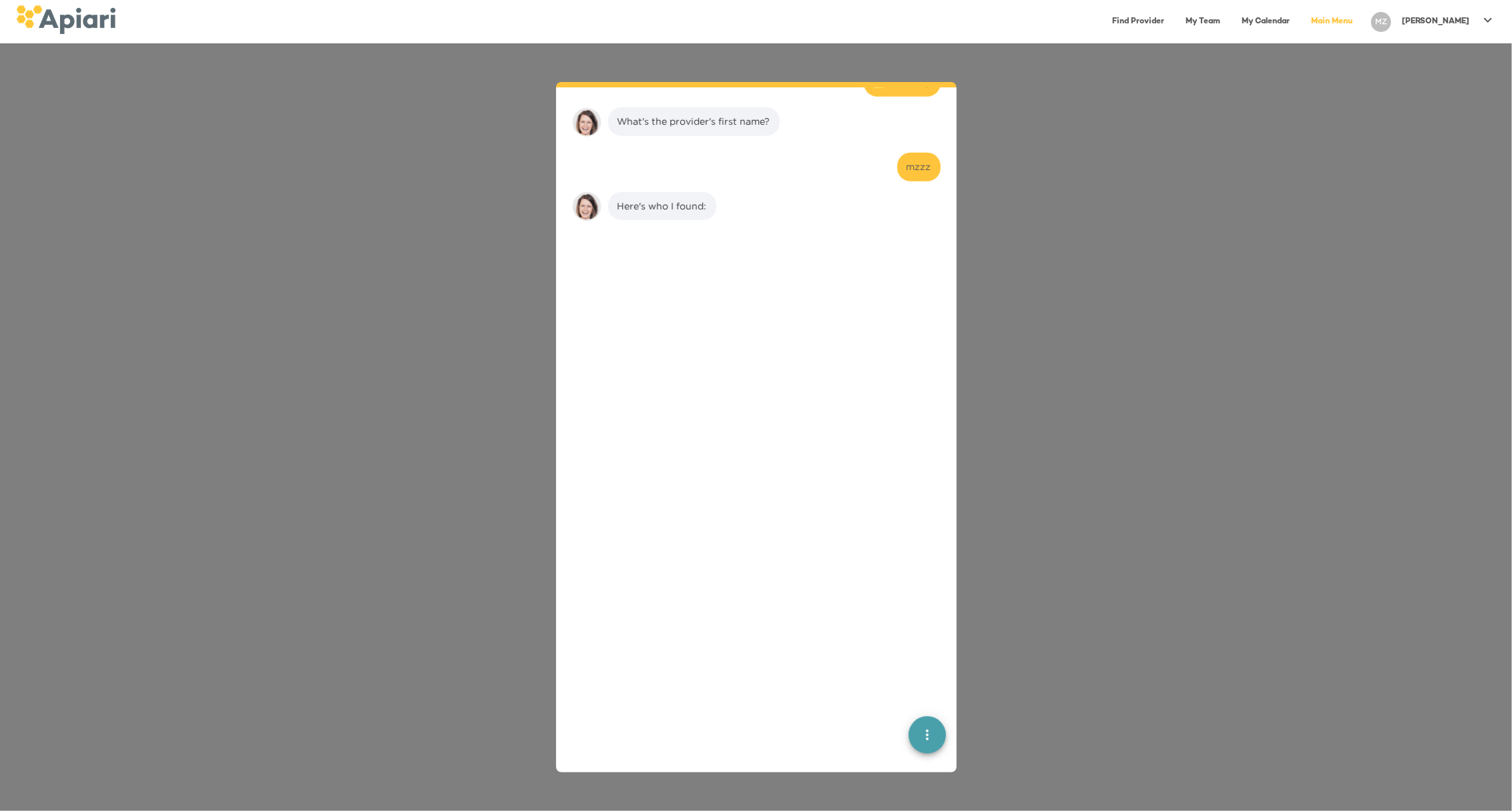
scroll to position [707, 0]
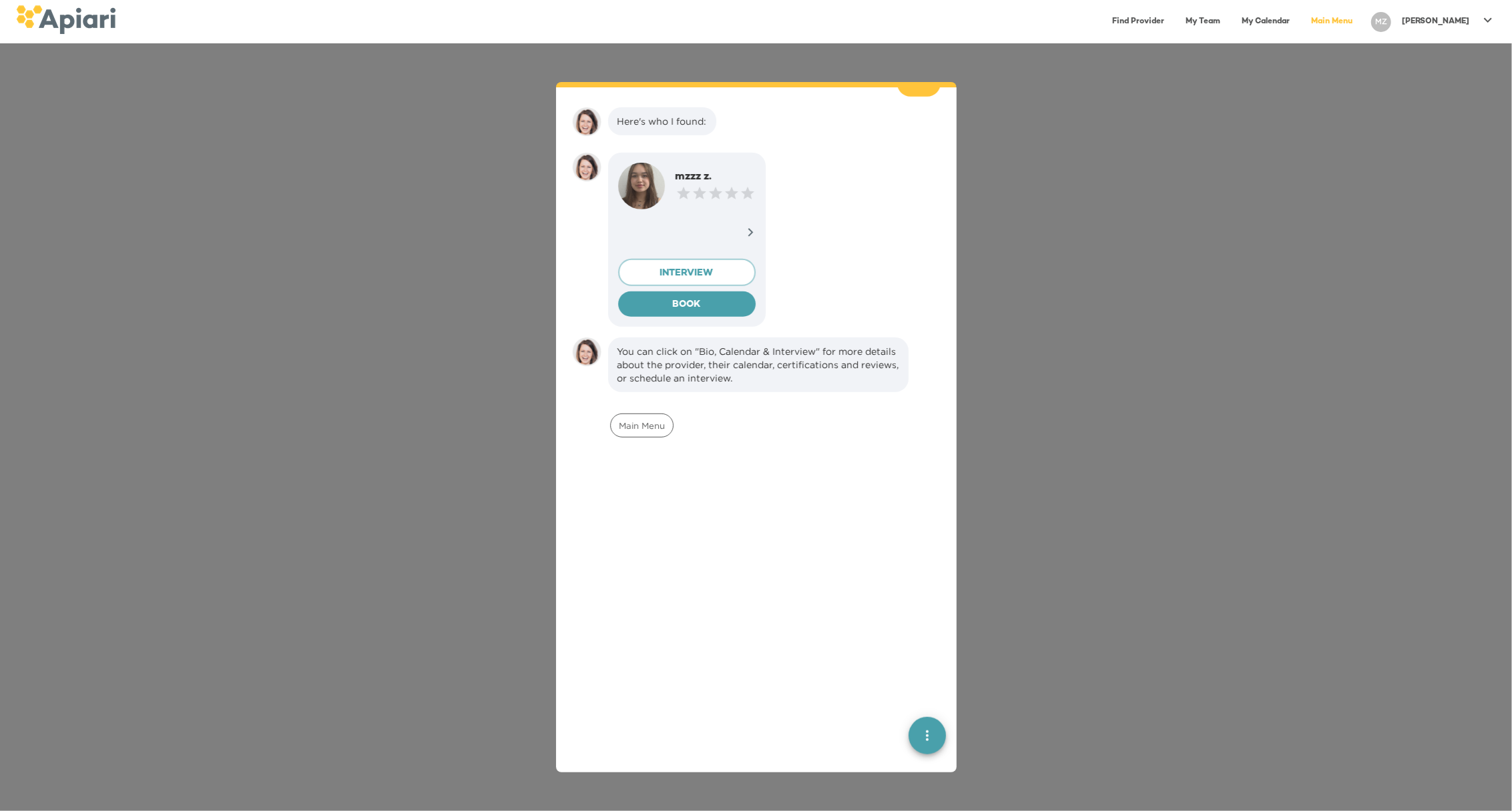
click at [1360, 20] on link "Main Menu" at bounding box center [1331, 21] width 57 height 27
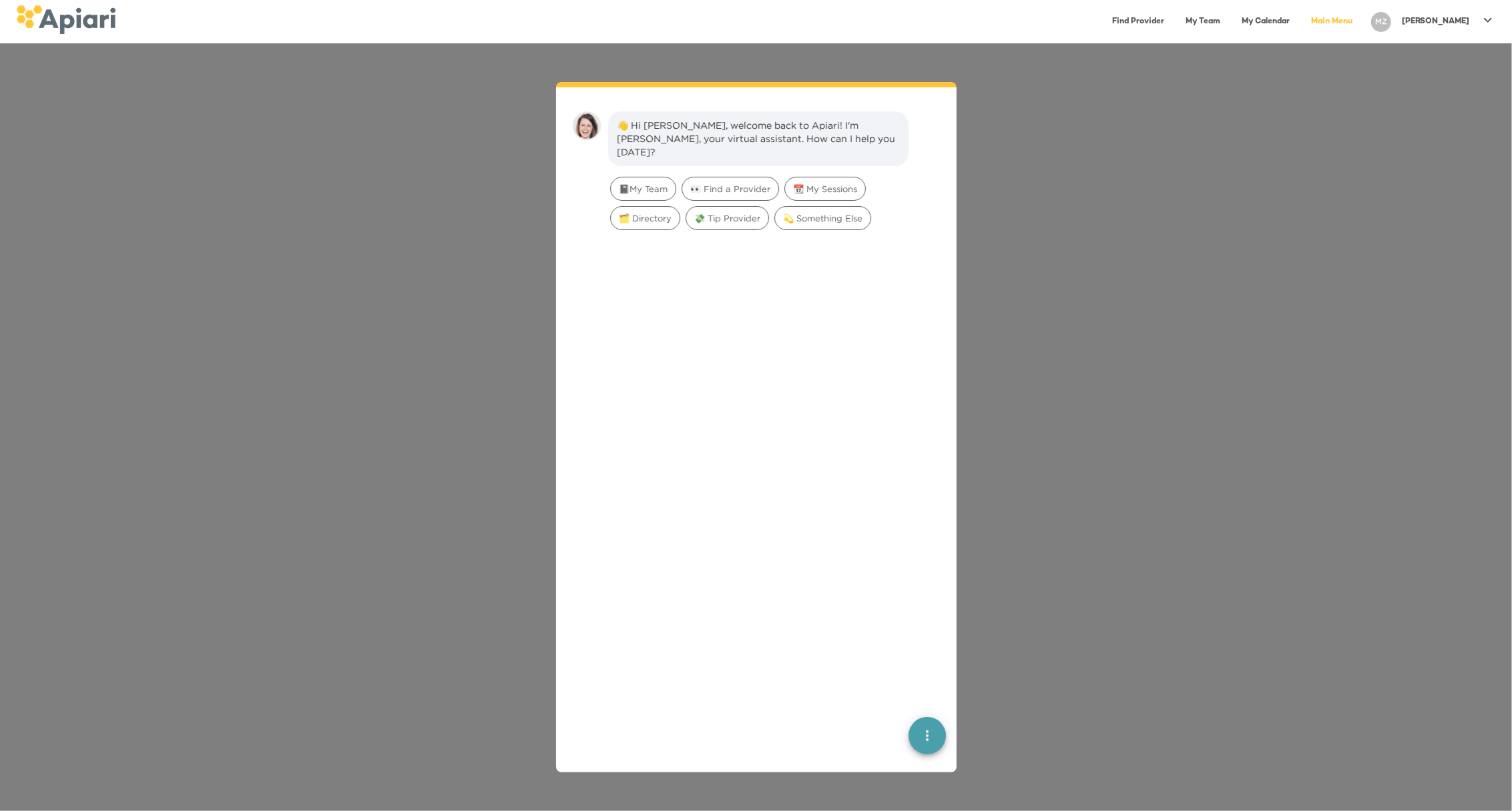
scroll to position [19, 0]
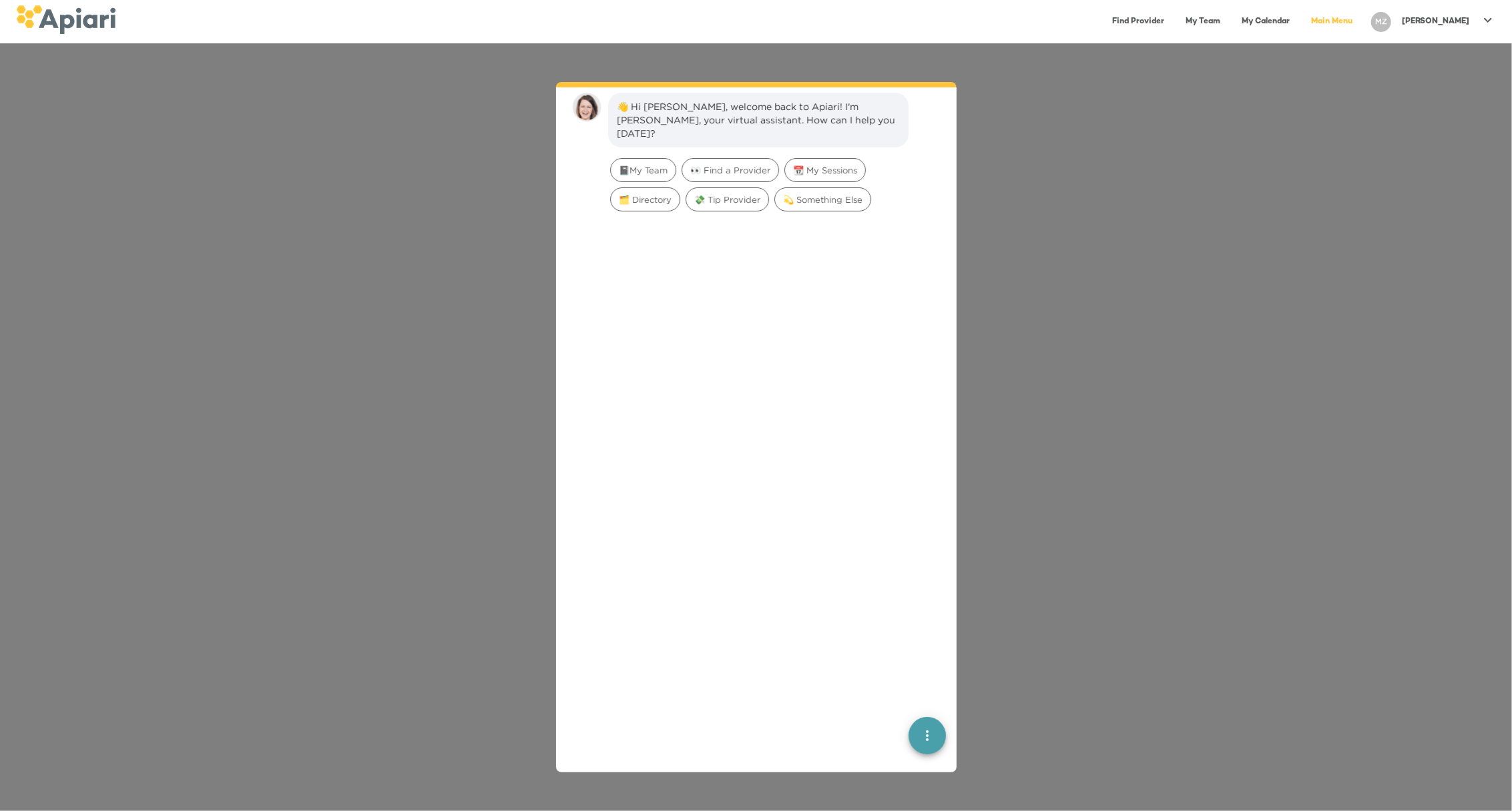
click at [644, 199] on div "🗂️ Directory" at bounding box center [645, 199] width 75 height 29
click at [646, 194] on span "🗂️ Directory" at bounding box center [645, 200] width 69 height 13
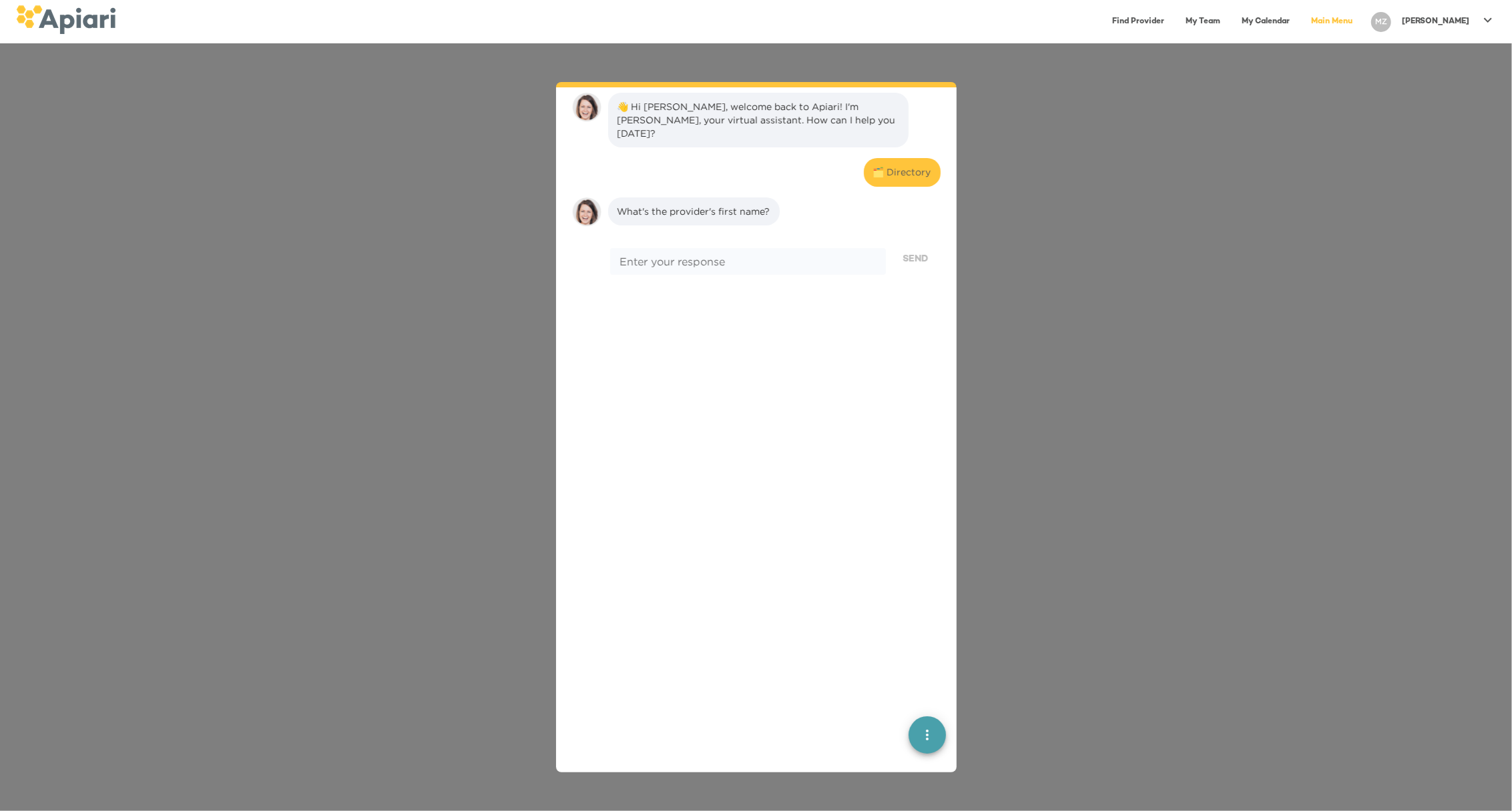
scroll to position [110, 0]
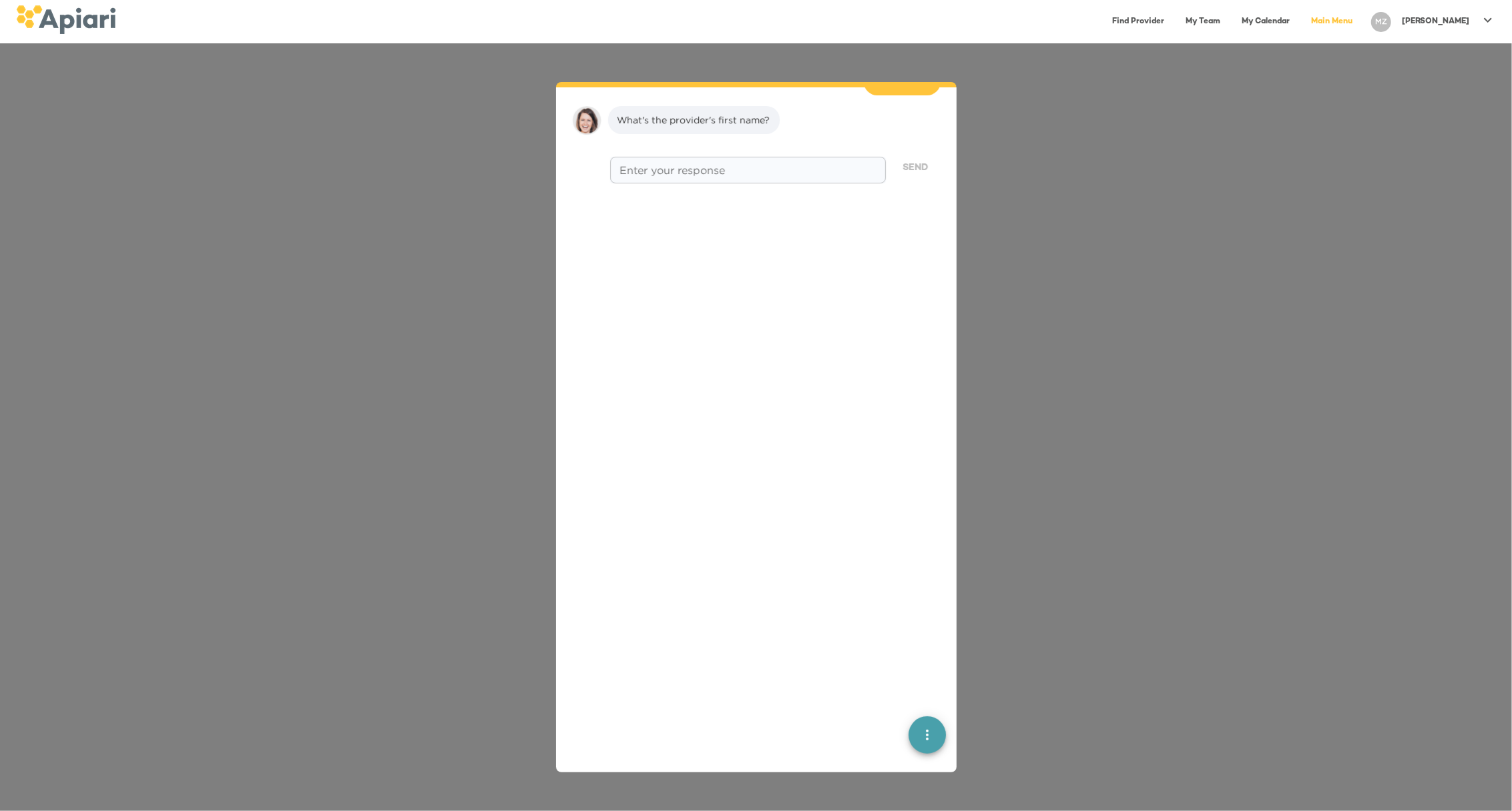
click at [653, 167] on div "* Enter your response" at bounding box center [747, 170] width 275 height 27
type textarea "*********"
click at [907, 160] on span "Send" at bounding box center [915, 168] width 25 height 17
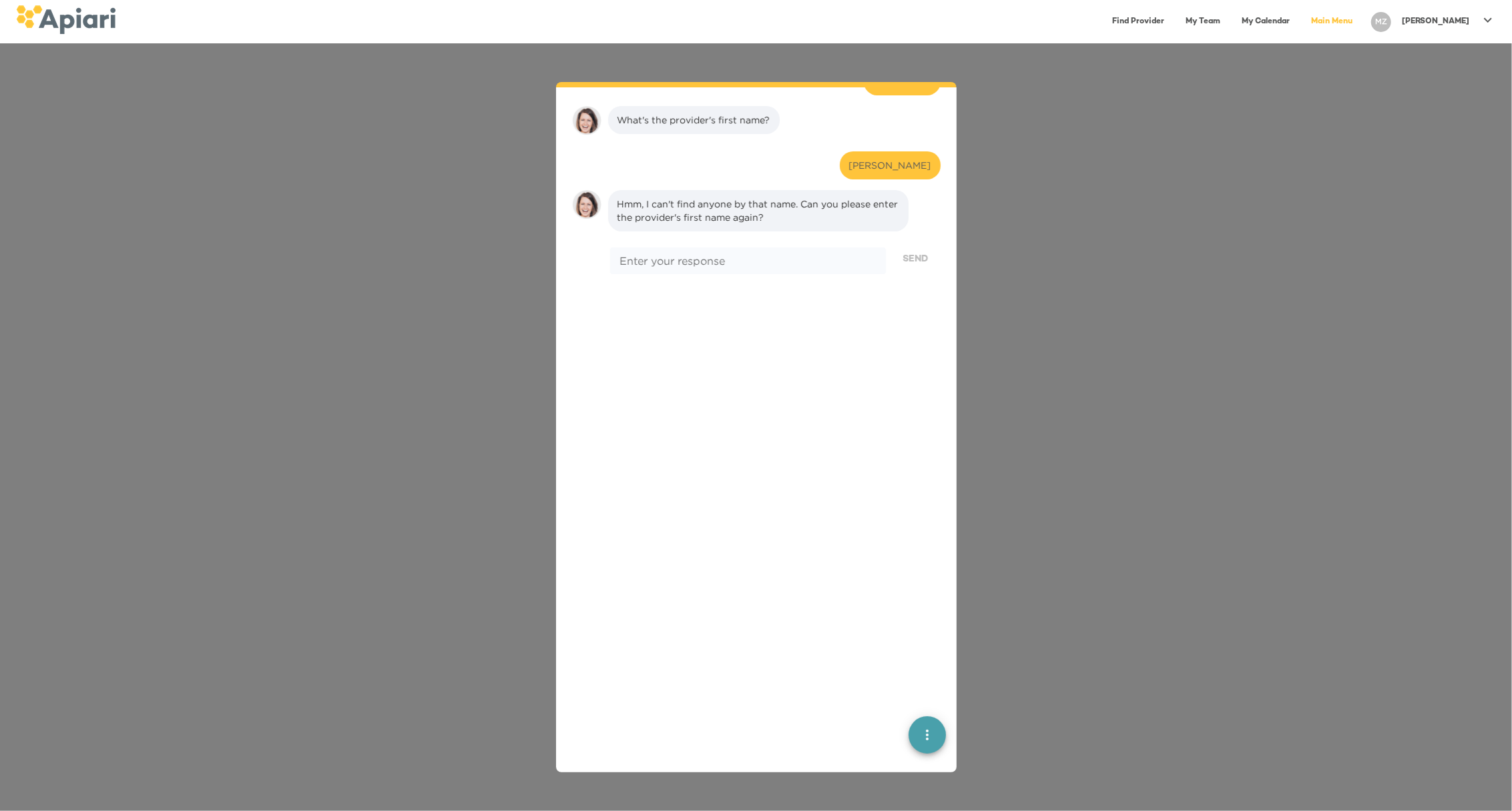
scroll to position [194, 0]
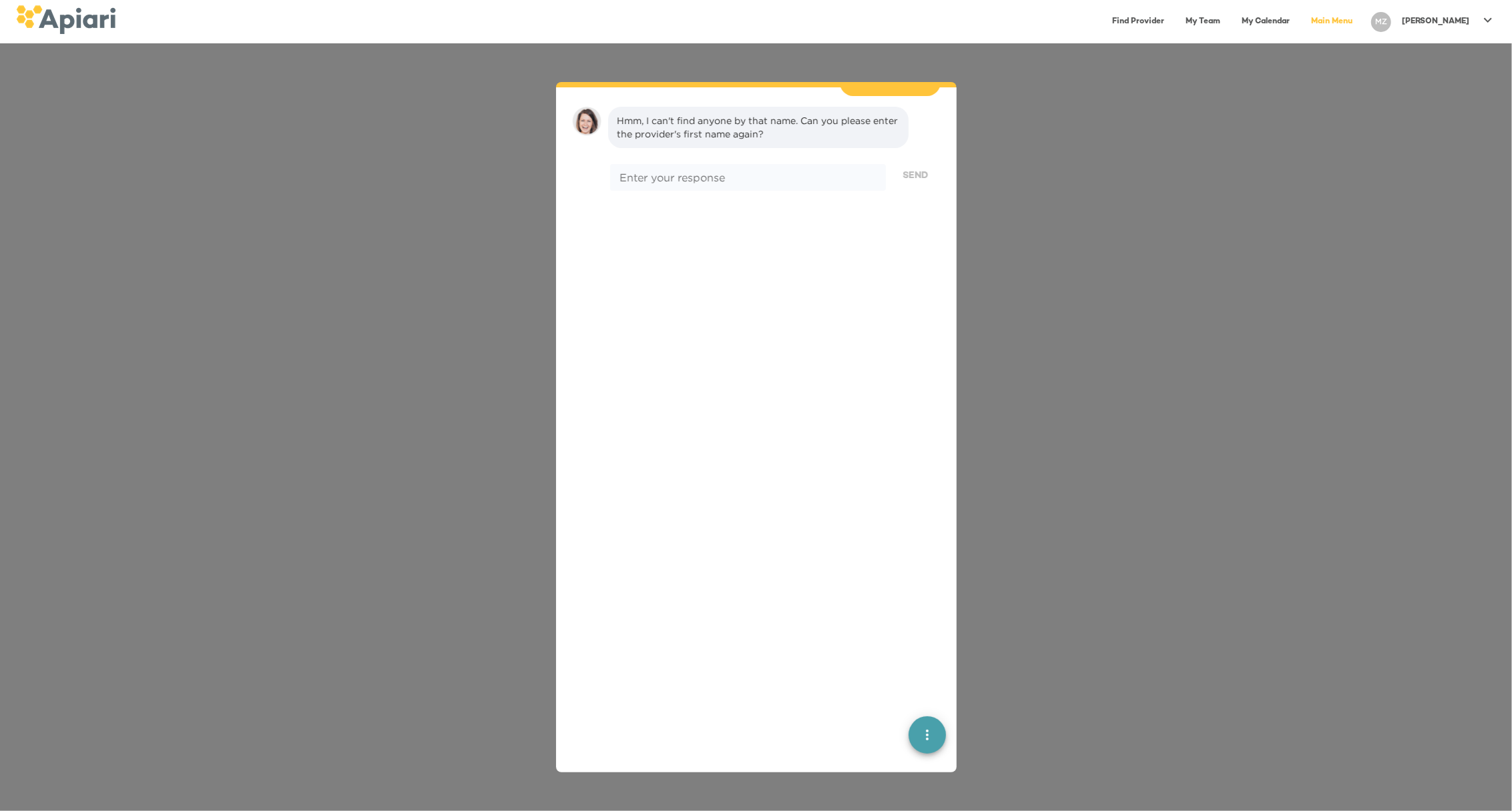
click at [1360, 19] on link "Main Menu" at bounding box center [1331, 21] width 57 height 27
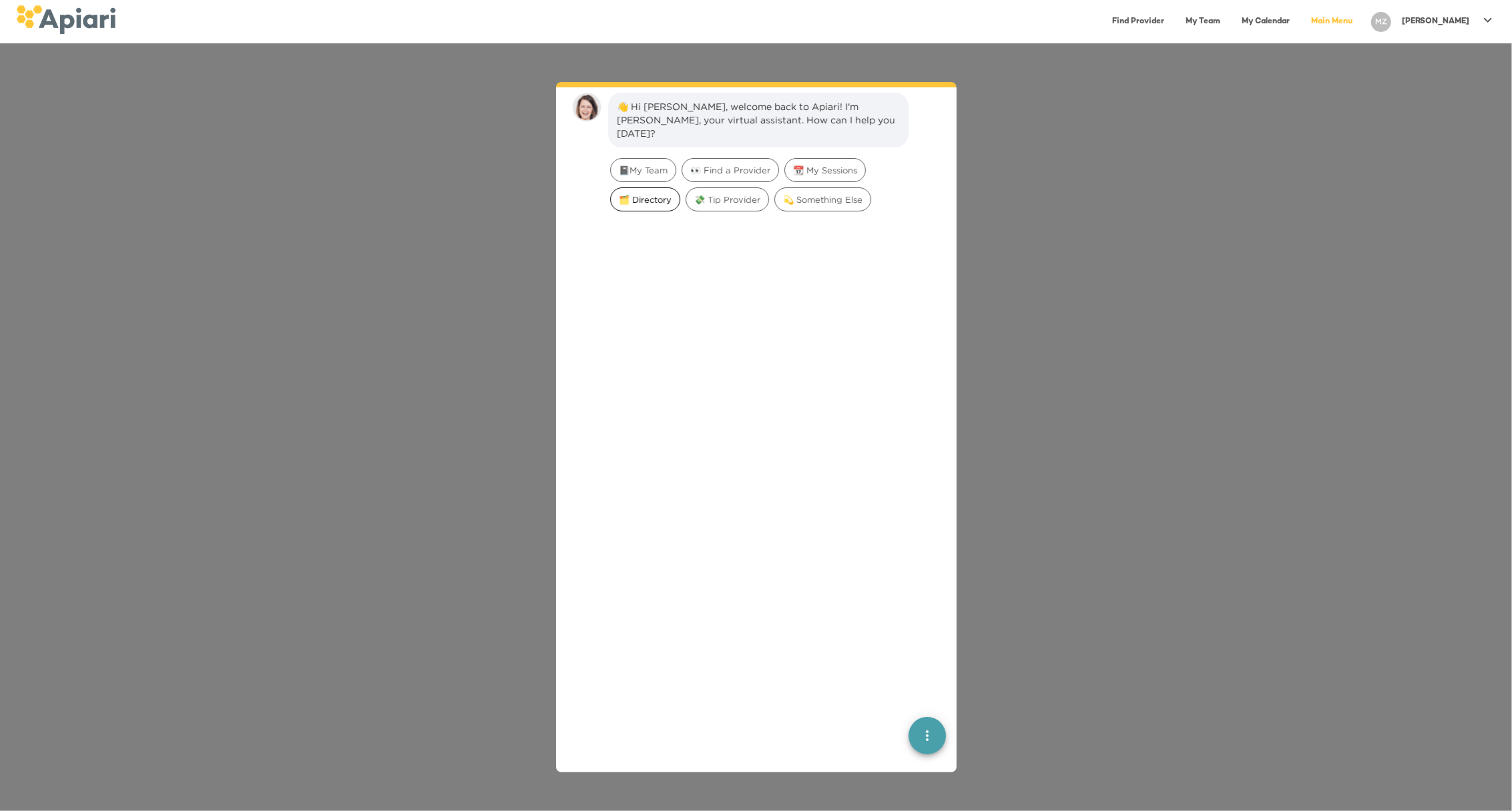
click at [666, 194] on span "🗂️ Directory" at bounding box center [645, 200] width 69 height 13
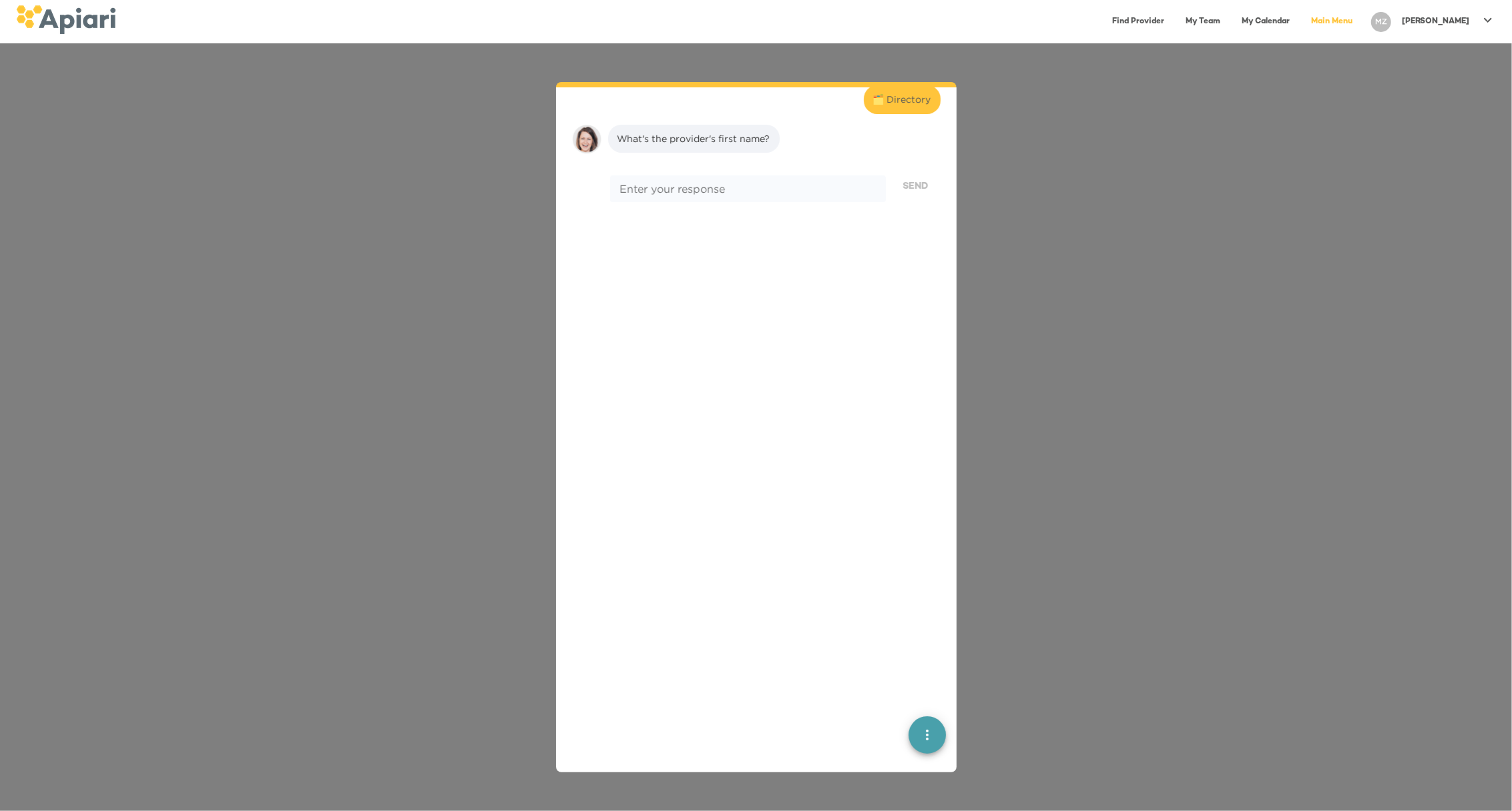
scroll to position [110, 0]
click at [671, 167] on div "* Enter your response" at bounding box center [747, 170] width 275 height 27
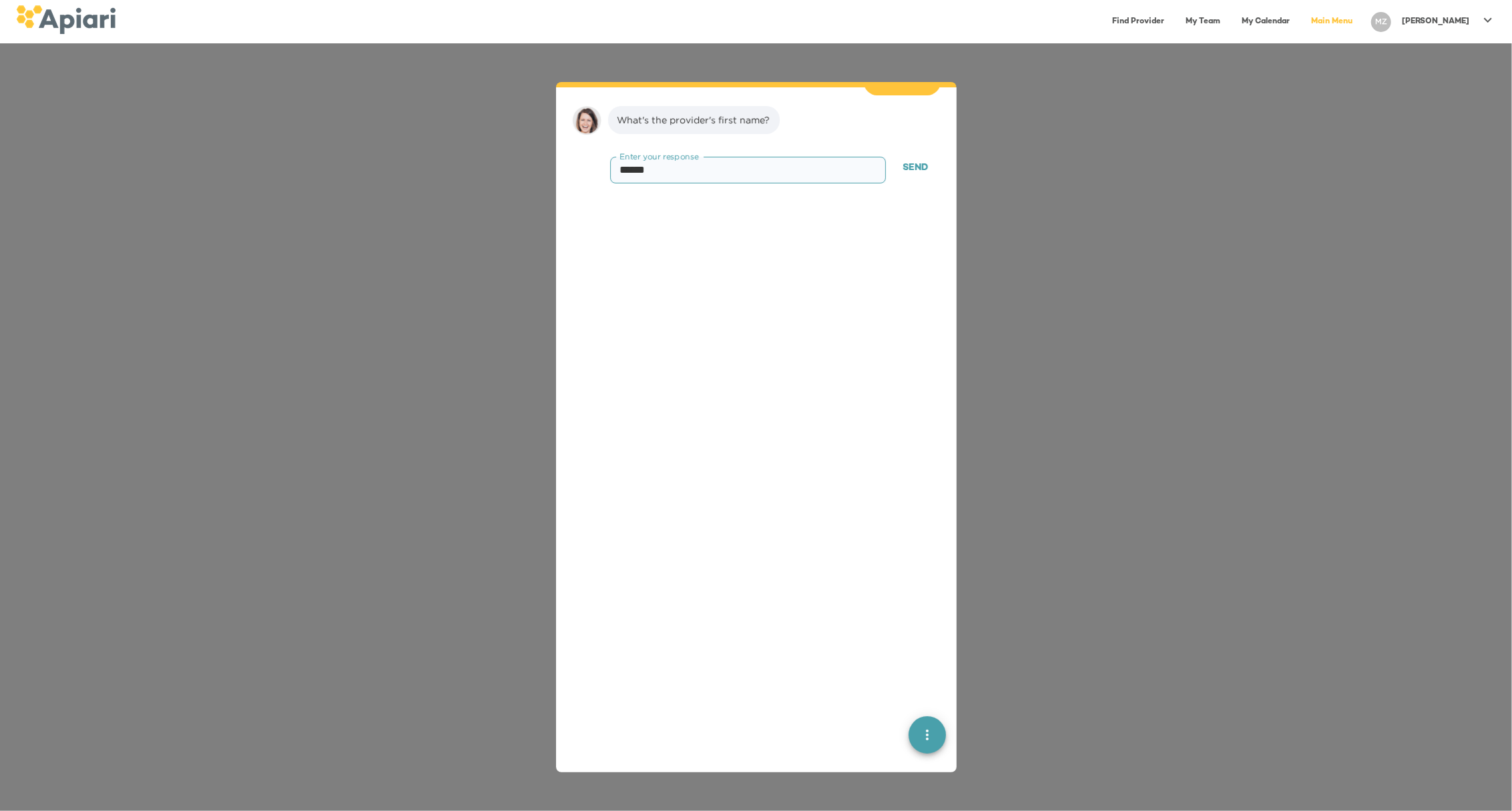
type textarea "*******"
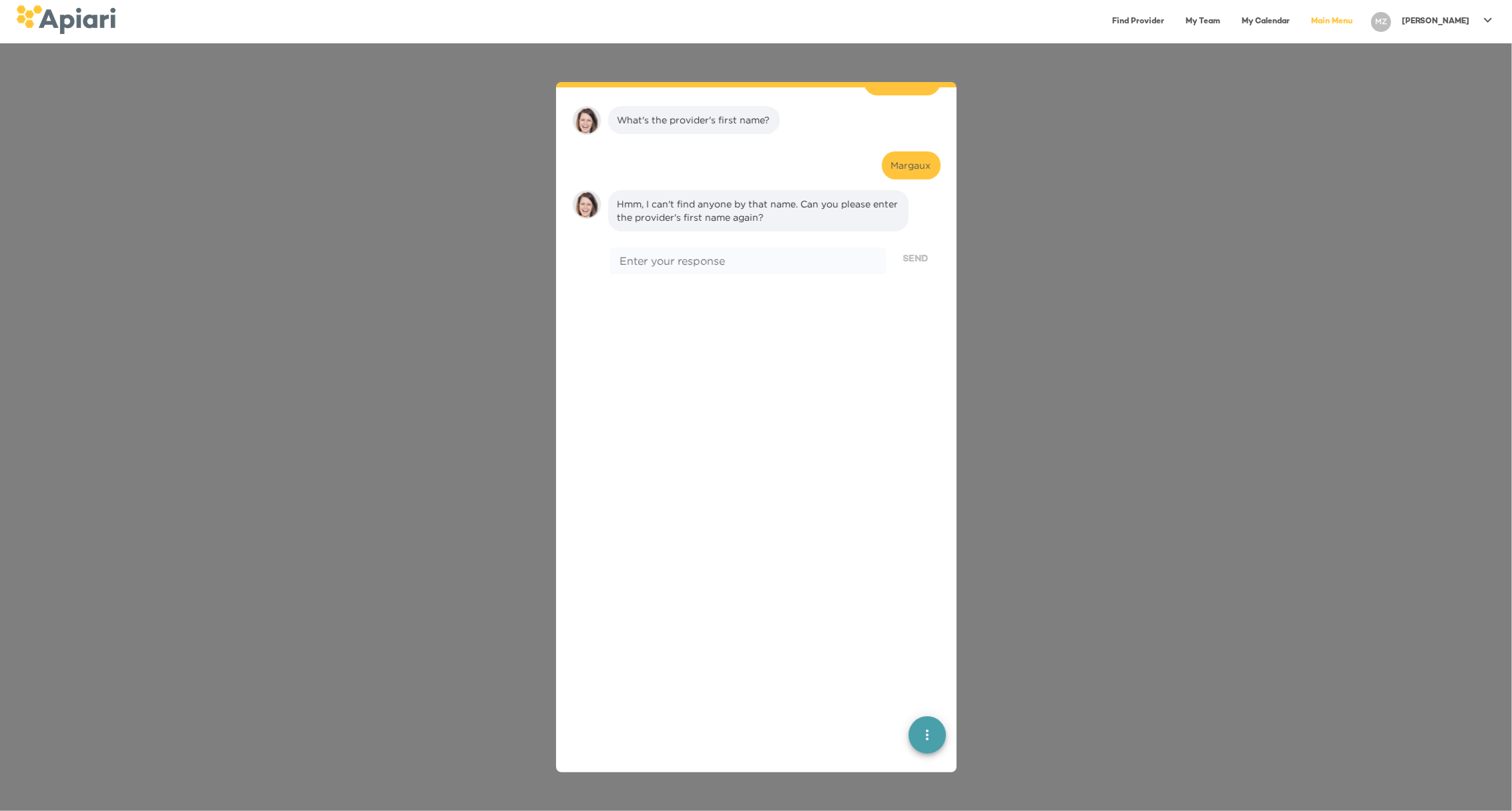
scroll to position [194, 0]
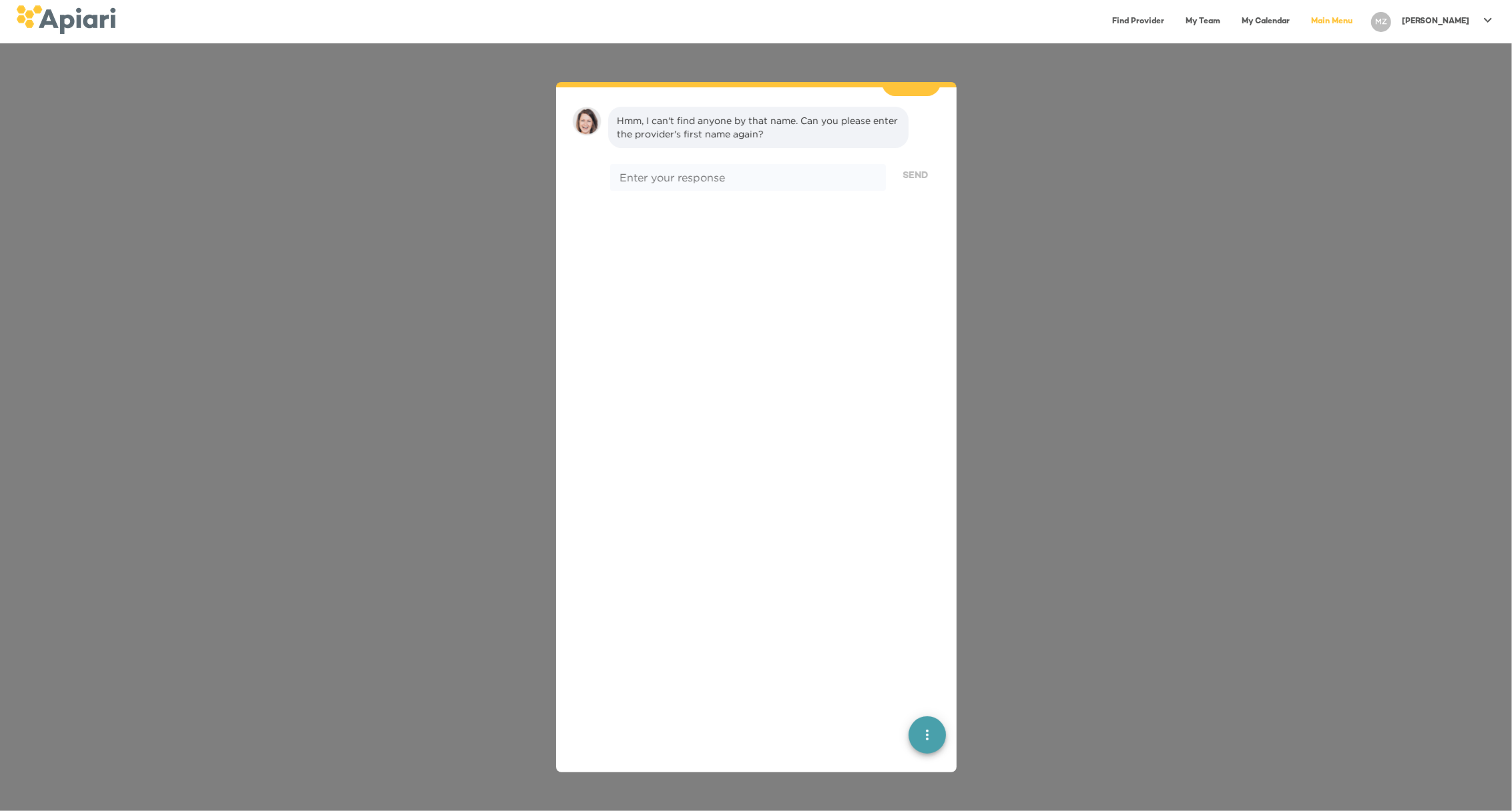
click at [1360, 19] on link "Main Menu" at bounding box center [1331, 21] width 57 height 27
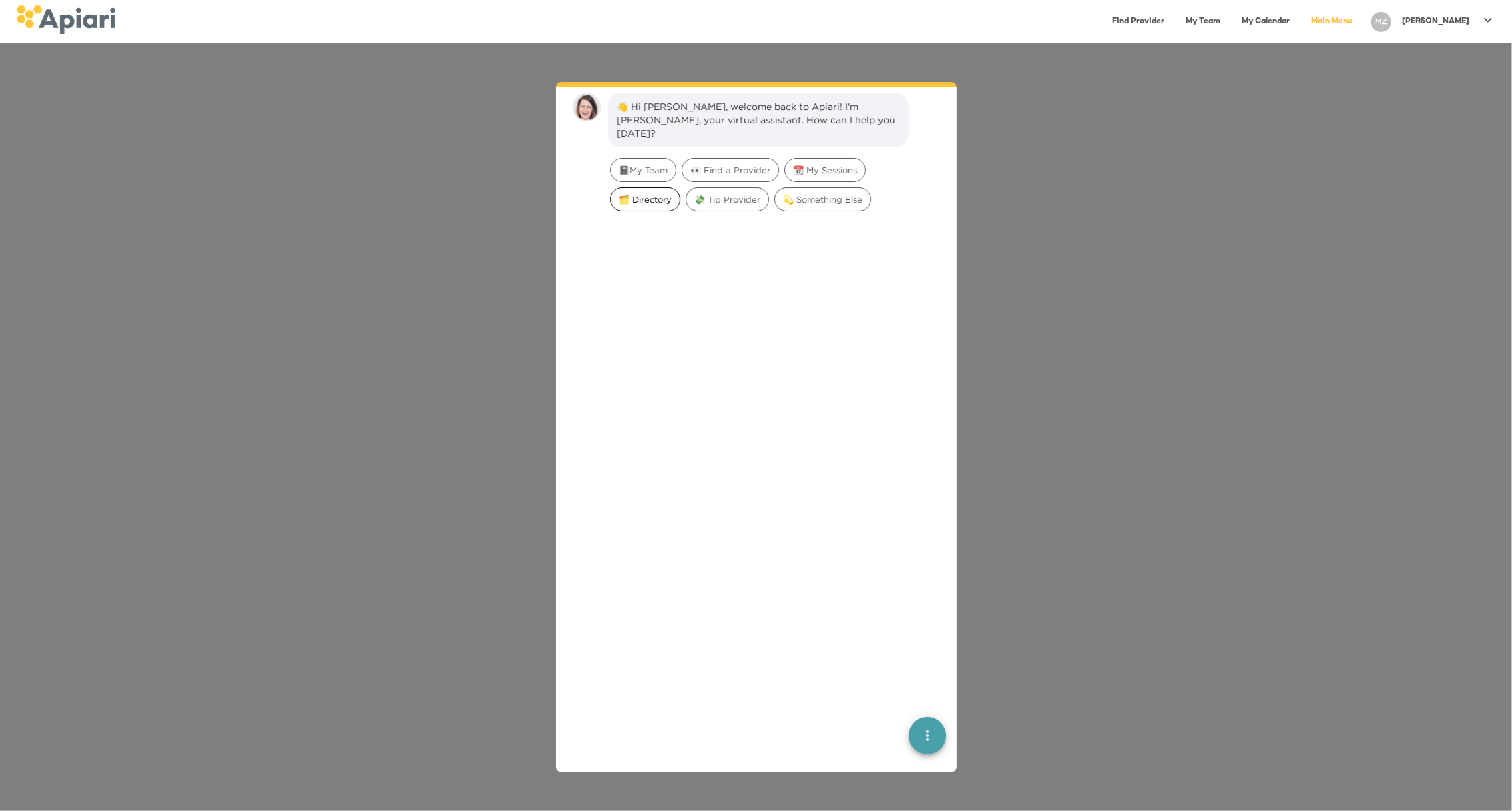
click at [652, 194] on span "🗂️ Directory" at bounding box center [645, 200] width 69 height 13
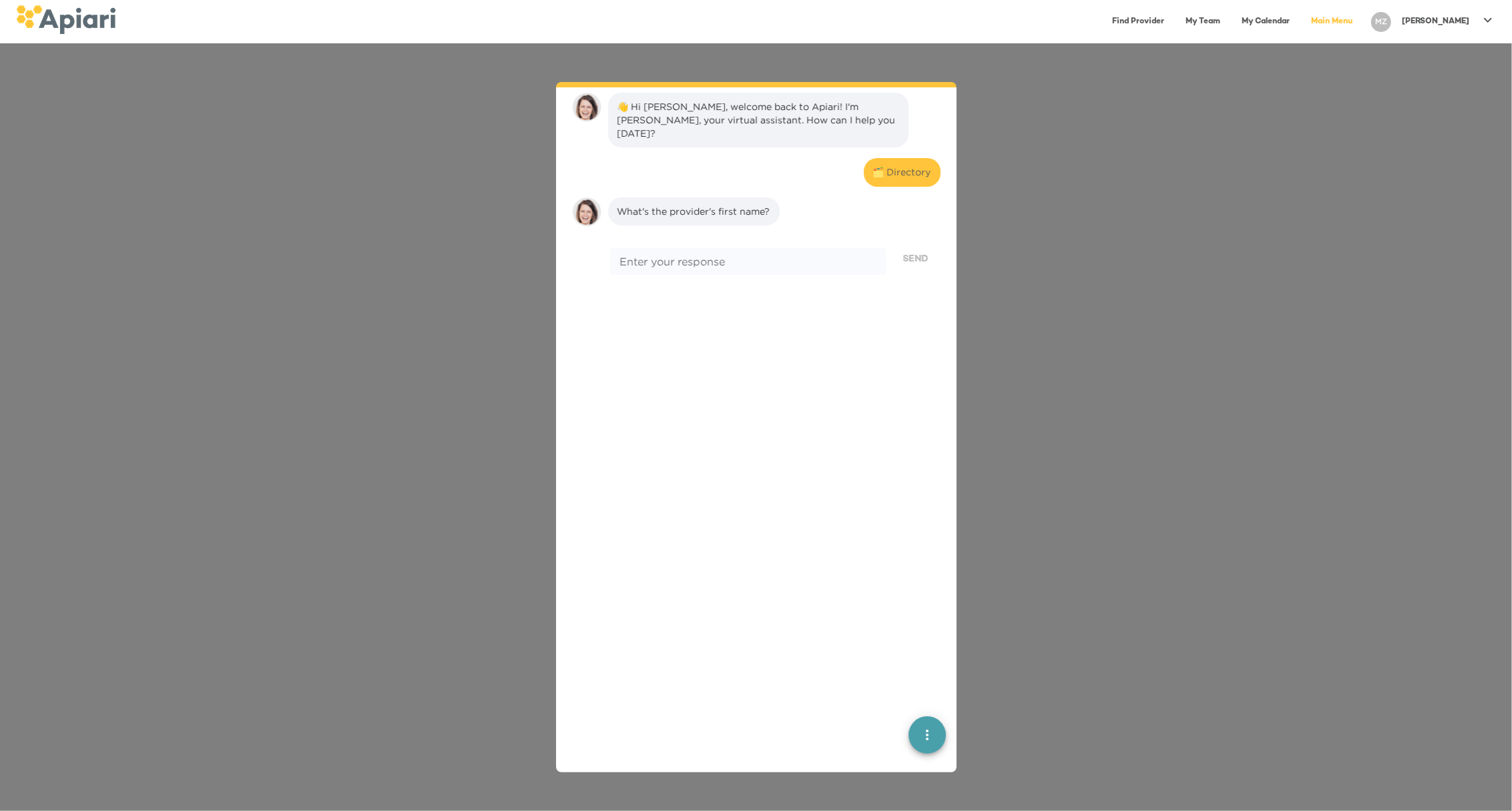
scroll to position [110, 0]
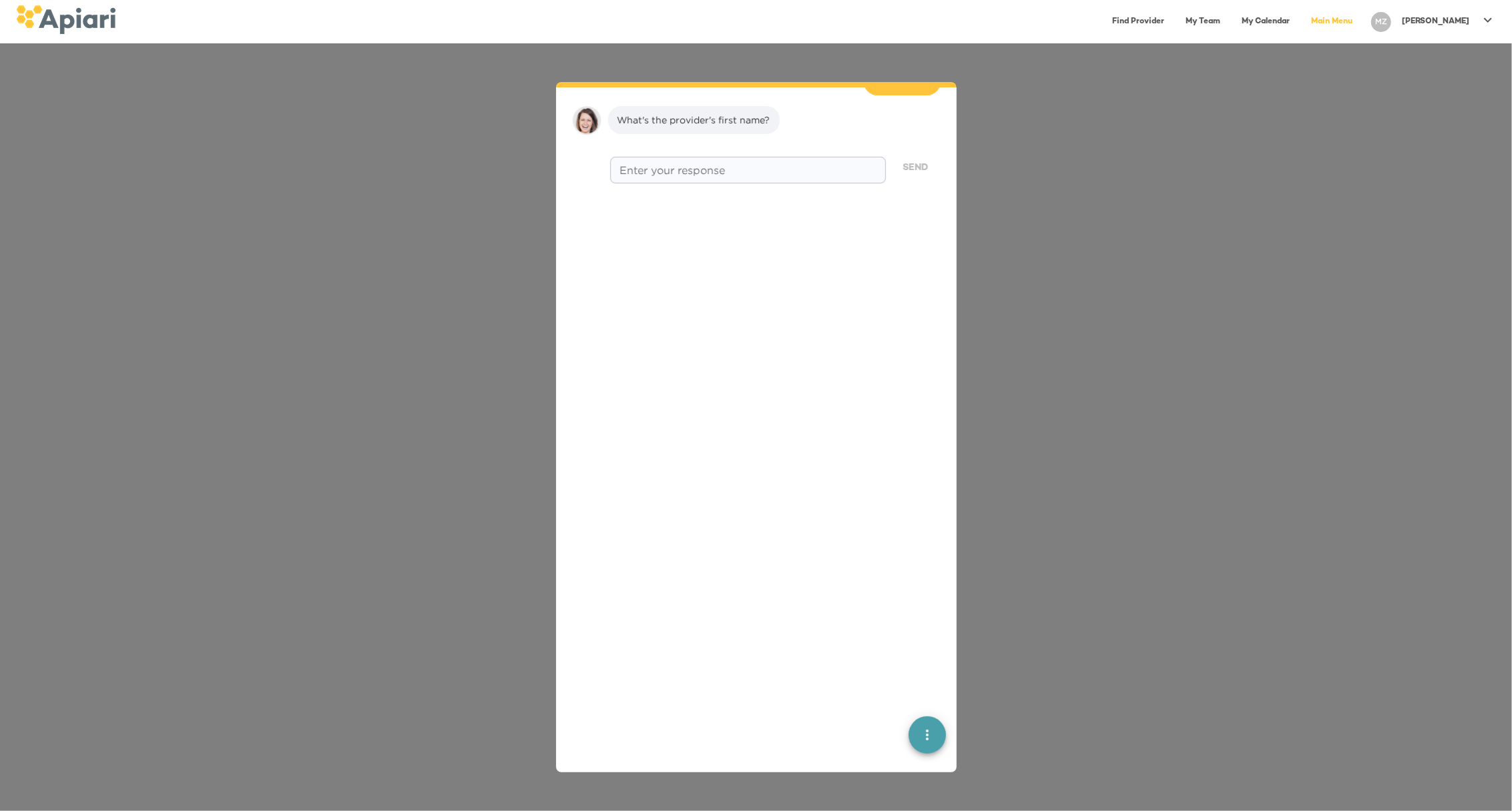
click at [663, 164] on textarea at bounding box center [748, 170] width 256 height 13
type textarea "*******"
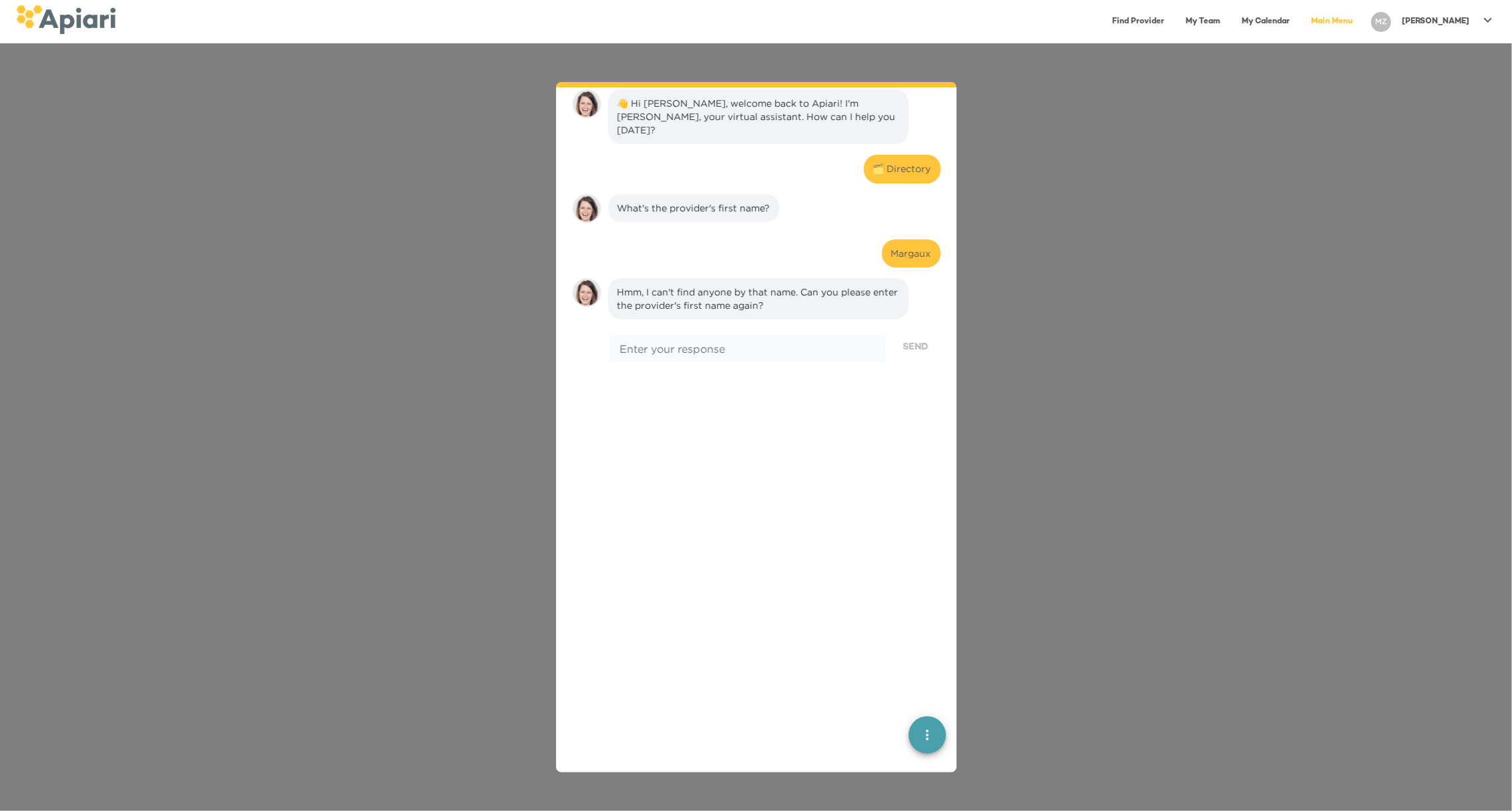
scroll to position [0, 0]
